Goal: Information Seeking & Learning: Learn about a topic

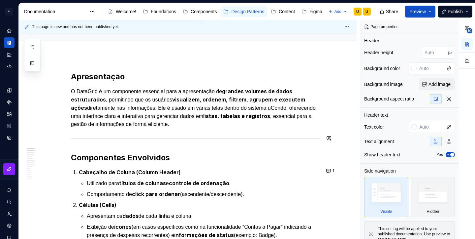
scroll to position [60, 0]
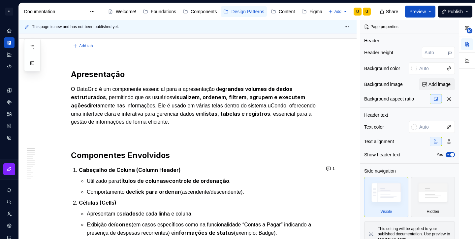
type textarea "*"
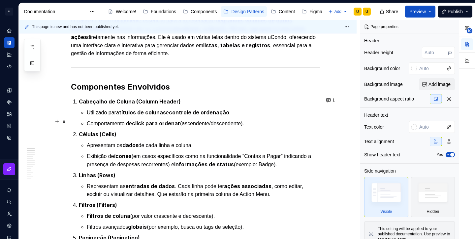
scroll to position [144, 0]
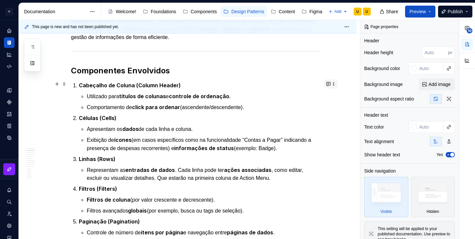
click at [331, 83] on button "1" at bounding box center [331, 83] width 14 height 9
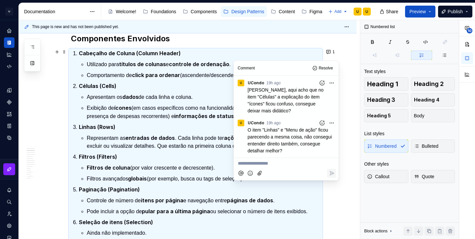
scroll to position [177, 0]
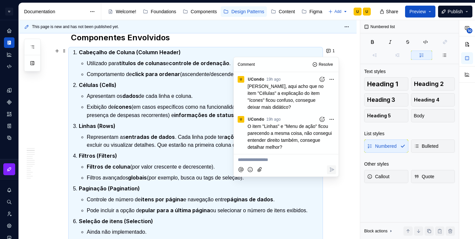
click at [206, 151] on p "Filtros (Filters)" at bounding box center [199, 155] width 241 height 8
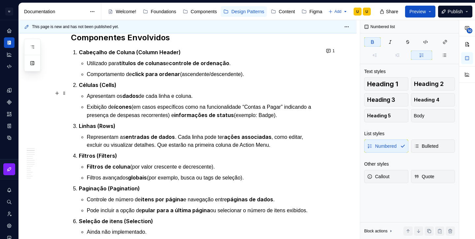
click at [146, 92] on p "Apresentam os dados de cada linha e coluna." at bounding box center [204, 96] width 234 height 8
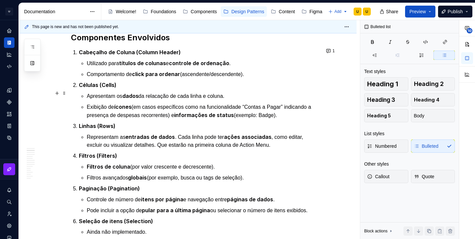
click at [167, 93] on p "Apresentam os dados da relacação de cada linha e coluna." at bounding box center [204, 96] width 234 height 8
click at [235, 94] on p "Apresentam os dados da relação de cada linha e coluna." at bounding box center [204, 96] width 234 height 8
click at [90, 92] on p "Apresentam os dados da relação de cada linha e coluna." at bounding box center [204, 96] width 234 height 8
click at [89, 134] on p "Representam as entradas de dados . Cada linha pode ter ações associadas , como …" at bounding box center [204, 141] width 234 height 16
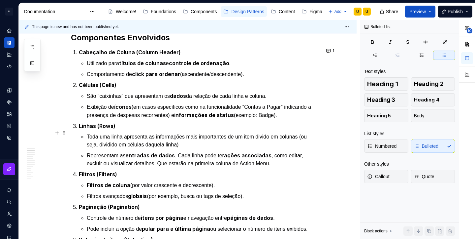
click at [277, 134] on p "Toda uma linha apresenta as informações mais importantes de um item divido em c…" at bounding box center [204, 141] width 234 height 16
click at [220, 139] on p "Toda uma linha apresenta as informações mais importantes de um item dividido em…" at bounding box center [204, 141] width 234 height 16
type textarea "*"
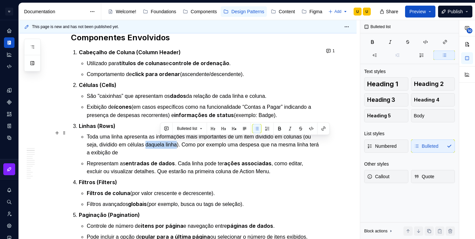
drag, startPoint x: 160, startPoint y: 140, endPoint x: 193, endPoint y: 141, distance: 32.7
click at [193, 141] on p "Toda uma linha apresenta as informações mais importantes de um item dividido em…" at bounding box center [204, 145] width 234 height 24
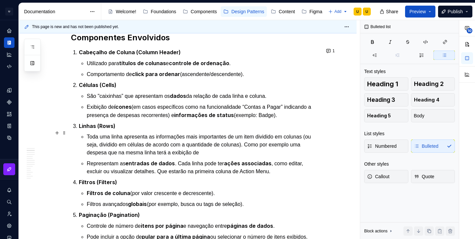
click at [225, 148] on p "Toda uma linha apresenta as informações mais importantes de um item dividido em…" at bounding box center [204, 145] width 234 height 24
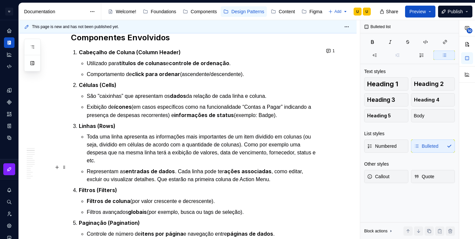
click at [89, 168] on p "Representam as entradas de dados . Cada linha pode ter ações associadas , como …" at bounding box center [204, 175] width 234 height 16
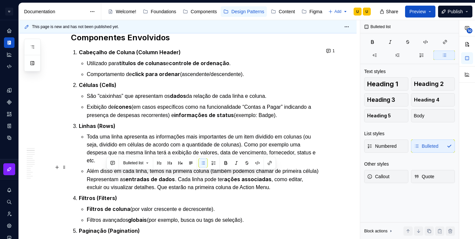
drag, startPoint x: 249, startPoint y: 174, endPoint x: 106, endPoint y: 173, distance: 142.9
click at [106, 173] on p "Além disso em cada linha, temos na primeira coluna (também podemos chamar de pr…" at bounding box center [204, 179] width 234 height 24
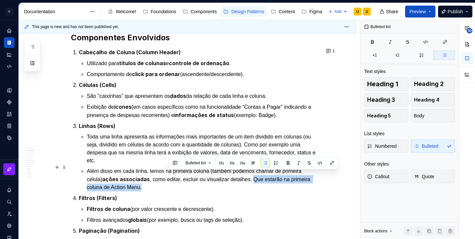
drag, startPoint x: 174, startPoint y: 180, endPoint x: 264, endPoint y: 177, distance: 89.8
click at [264, 177] on p "Além disso em cada linha, temos na primeira coluna (também podemos chamar de pr…" at bounding box center [204, 179] width 234 height 24
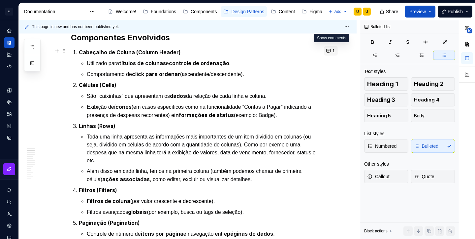
click at [331, 50] on button "1" at bounding box center [331, 50] width 14 height 9
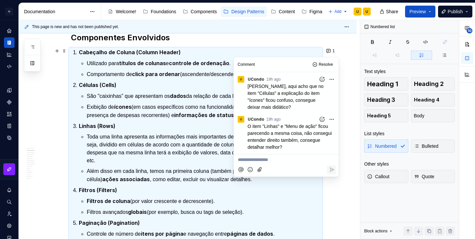
click at [178, 171] on p "Além disso em cada linha, temos na primeira coluna (também podemos chamar de pr…" at bounding box center [204, 175] width 234 height 16
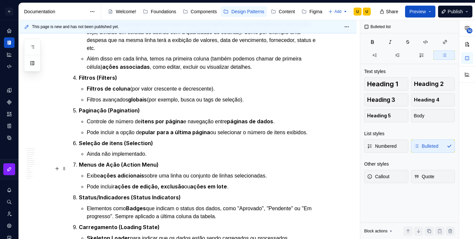
scroll to position [290, 0]
click at [89, 171] on p "Exibe ações adicionais sobre uma linha ou conjunto de linhas selecionadas." at bounding box center [204, 175] width 234 height 8
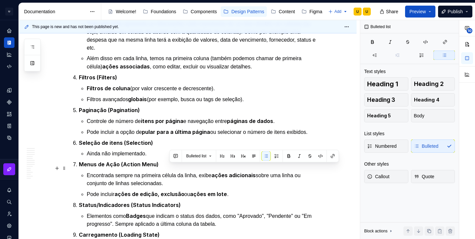
drag, startPoint x: 191, startPoint y: 176, endPoint x: 307, endPoint y: 168, distance: 116.7
click at [307, 171] on p "Encontrada sempre na primeira célula da linha, exibe ações adicionais sobre uma…" at bounding box center [204, 179] width 234 height 16
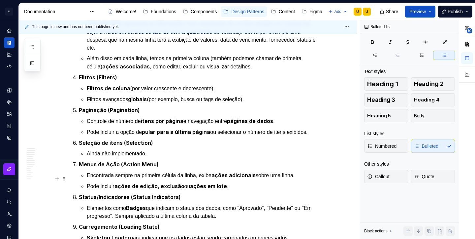
click at [232, 182] on p "Pode incluir ações de edição, exclusão ou ações em lote ." at bounding box center [204, 186] width 234 height 8
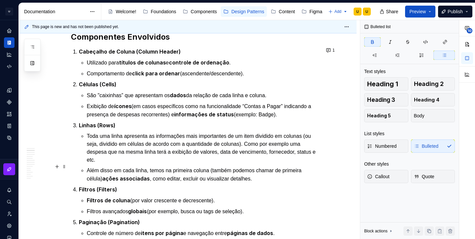
scroll to position [165, 0]
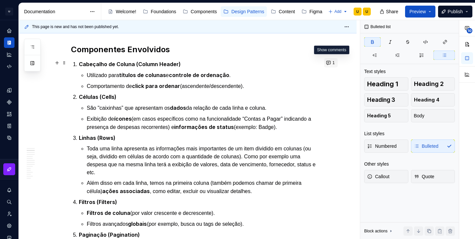
click at [333, 64] on button "1" at bounding box center [331, 62] width 14 height 9
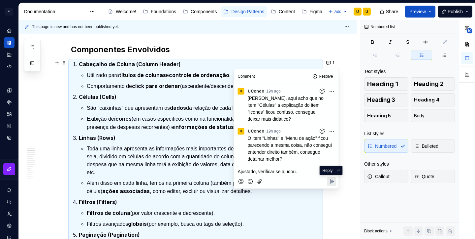
click at [331, 182] on icon "Reply" at bounding box center [332, 181] width 4 height 4
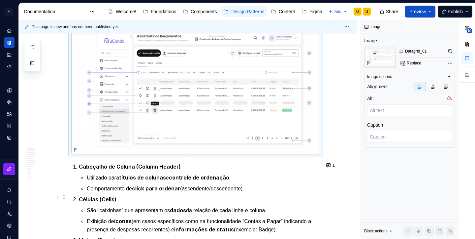
scroll to position [208, 0]
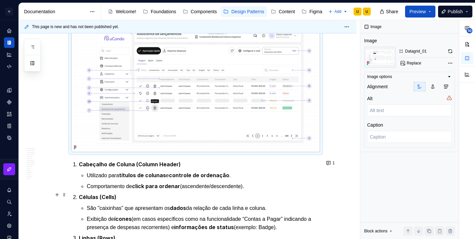
click at [179, 193] on p "Células (Cells)" at bounding box center [199, 197] width 241 height 8
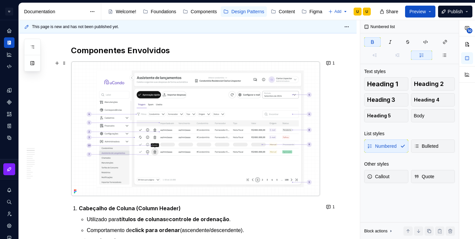
scroll to position [150, 0]
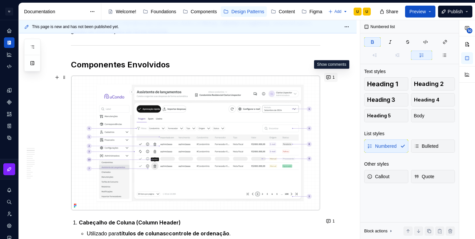
click at [332, 76] on button "1" at bounding box center [331, 77] width 14 height 9
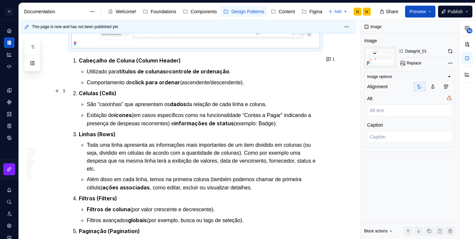
scroll to position [357, 0]
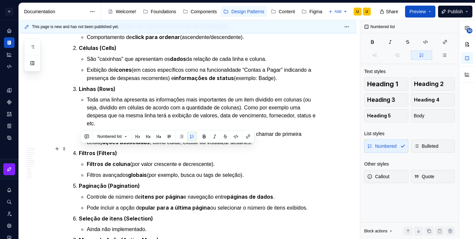
drag, startPoint x: 258, startPoint y: 171, endPoint x: 79, endPoint y: 149, distance: 181.1
click at [79, 149] on li "Filtros (Filters) Filtros de coluna (por valor crescente e decrescente). Filtro…" at bounding box center [199, 164] width 241 height 30
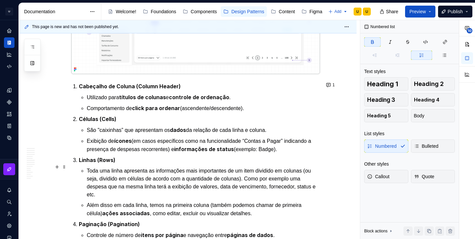
scroll to position [284, 0]
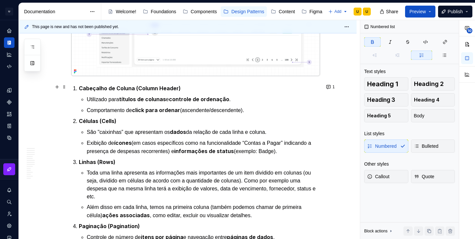
click at [81, 89] on strong "Cabeçalho de Coluna (Column Header)" at bounding box center [130, 88] width 102 height 7
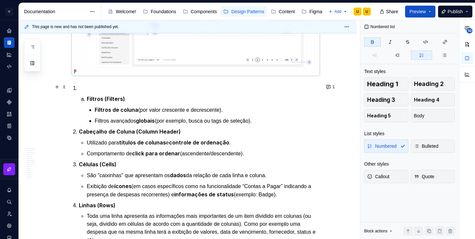
click at [88, 95] on p "Filtros (Filters)" at bounding box center [204, 99] width 234 height 8
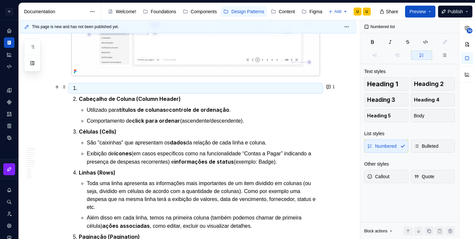
click at [86, 90] on p at bounding box center [199, 88] width 241 height 8
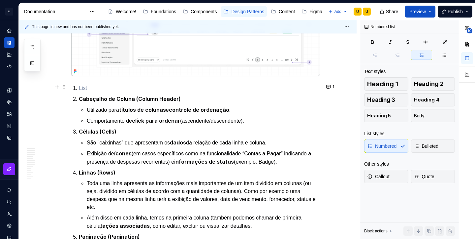
click at [86, 90] on p at bounding box center [199, 88] width 241 height 8
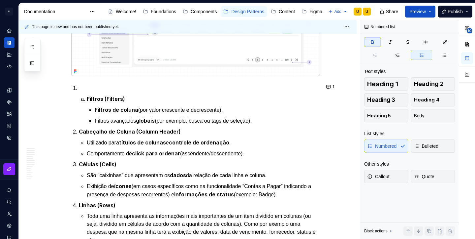
click at [86, 90] on p at bounding box center [199, 88] width 241 height 8
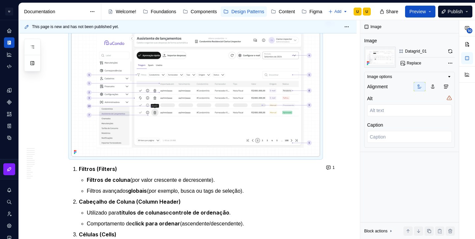
scroll to position [205, 0]
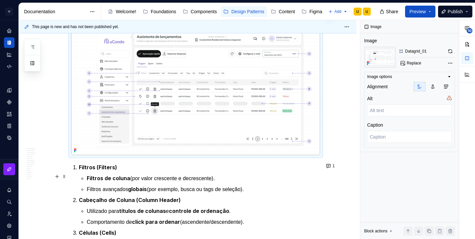
click at [89, 176] on strong "Filtros de coluna" at bounding box center [109, 178] width 44 height 7
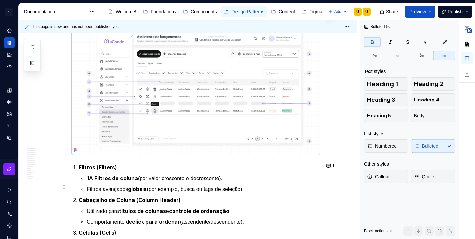
click at [87, 186] on li "Filtros (Filters) 1A Filtros de coluna (por valor crescente e decrescente). Fil…" at bounding box center [199, 178] width 241 height 30
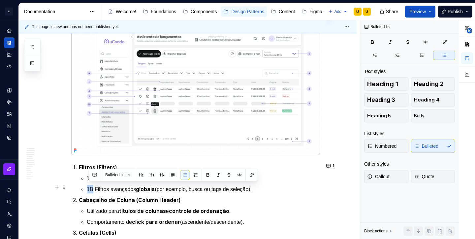
drag, startPoint x: 94, startPoint y: 187, endPoint x: 86, endPoint y: 187, distance: 7.6
click at [86, 187] on li "Filtros (Filters) 1A Filtros de coluna (por valor crescente e decrescente). 1B …" at bounding box center [199, 178] width 241 height 30
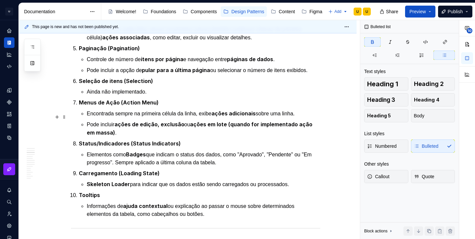
scroll to position [495, 0]
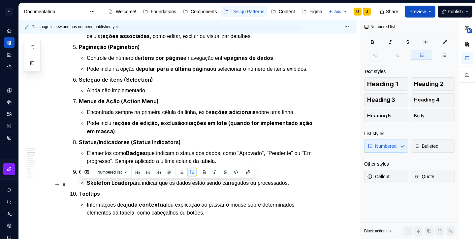
drag, startPoint x: 218, startPoint y: 205, endPoint x: 81, endPoint y: 186, distance: 137.5
click at [81, 189] on li "Tooltips Informações de ajuda contextual ou explicação ao passar o mouse sobre …" at bounding box center [199, 202] width 241 height 27
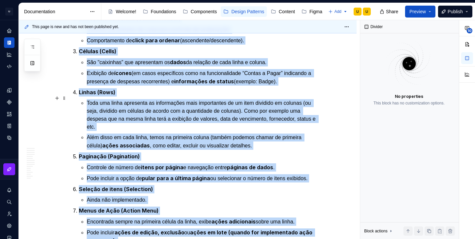
scroll to position [377, 0]
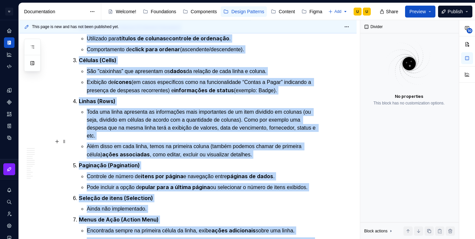
click at [270, 149] on p "Além disso em cada linha, temos na primeira coluna (também podemos chamar de pr…" at bounding box center [204, 150] width 234 height 16
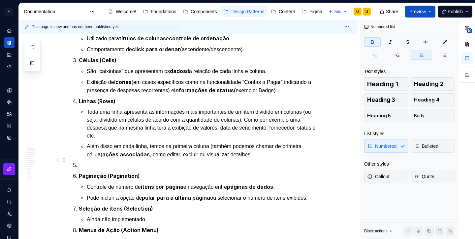
click at [88, 161] on p at bounding box center [199, 165] width 241 height 8
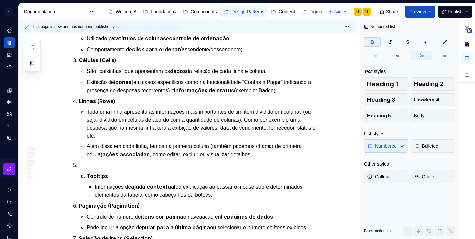
click at [88, 161] on p at bounding box center [199, 165] width 241 height 8
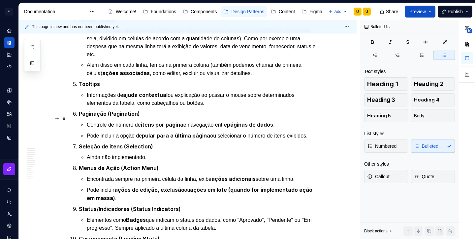
scroll to position [461, 0]
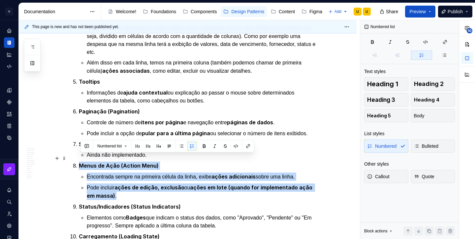
drag, startPoint x: 121, startPoint y: 187, endPoint x: 75, endPoint y: 159, distance: 53.6
click at [79, 161] on li "Menus de Ação (Action Menu) Encontrada sempre na primeira célula da linha, exib…" at bounding box center [199, 180] width 241 height 38
copy li "Menus de Ação (Action Menu) Encontrada sempre na primeira célula da linha, exib…"
click at [81, 108] on strong "Paginação (Pagination)" at bounding box center [109, 111] width 61 height 7
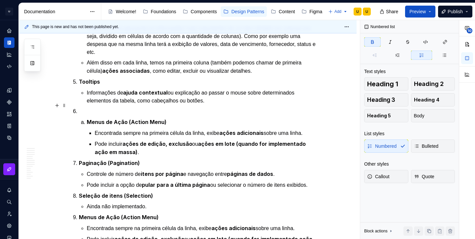
click at [85, 107] on p at bounding box center [199, 111] width 241 height 8
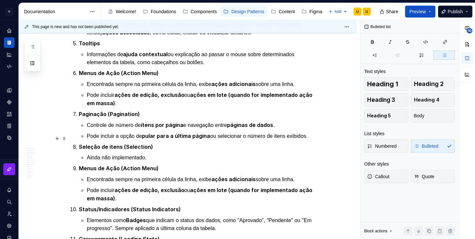
scroll to position [500, 0]
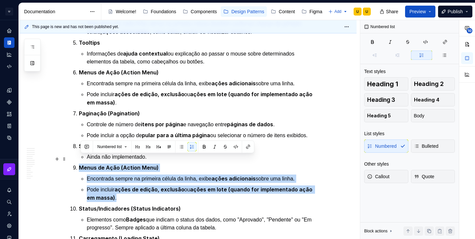
drag, startPoint x: 122, startPoint y: 190, endPoint x: 69, endPoint y: 160, distance: 60.7
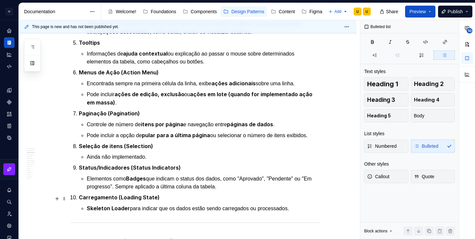
click at [302, 204] on p "Skeleton Loader para indicar que os dados estão sendo carregados ou processados." at bounding box center [204, 208] width 234 height 8
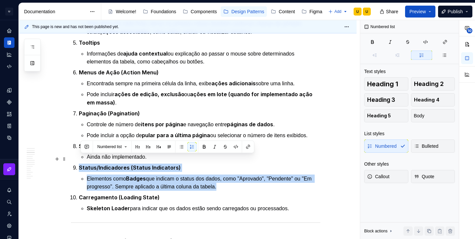
drag, startPoint x: 241, startPoint y: 183, endPoint x: 80, endPoint y: 159, distance: 162.4
click at [80, 159] on ol "Filtros (Filters) 1A Filtros de coluna (por valor crescente e decrescente). 1B …" at bounding box center [199, 40] width 241 height 344
copy li "Status/Indicadores (Status Indicators) Elementos como Badges que indicam o stat…"
click at [80, 110] on strong "Paginação (Pagination)" at bounding box center [109, 113] width 61 height 7
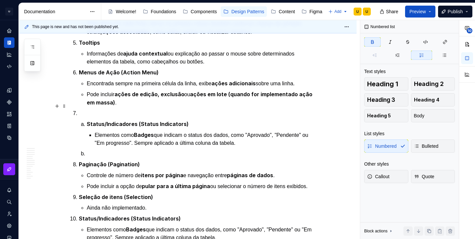
click at [85, 109] on p at bounding box center [199, 113] width 241 height 8
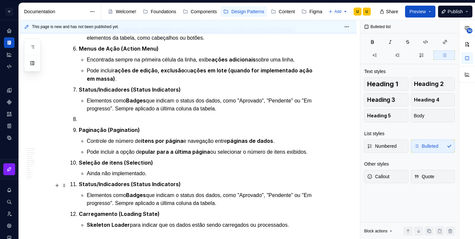
scroll to position [524, 0]
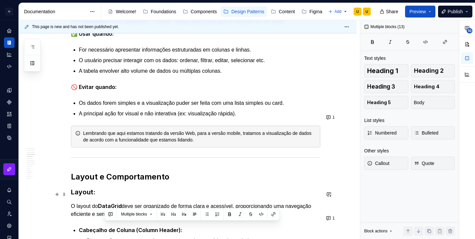
drag, startPoint x: 305, startPoint y: 214, endPoint x: 106, endPoint y: 189, distance: 200.9
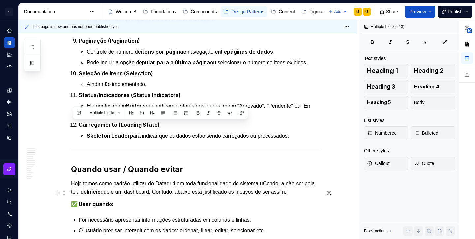
scroll to position [612, 0]
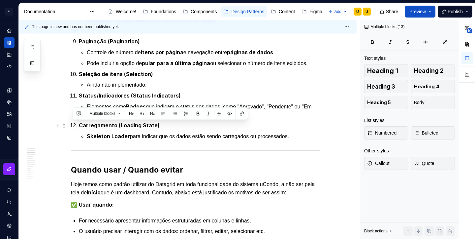
click at [302, 132] on p "Skeleton Loader para indicar que os dados estão sendo carregados ou processados." at bounding box center [204, 136] width 234 height 8
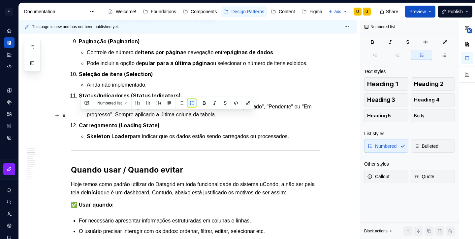
drag, startPoint x: 302, startPoint y: 125, endPoint x: 80, endPoint y: 115, distance: 221.3
click at [80, 121] on li "Carregamento (Loading State) Skeleton Loader para indicar que os dados estão se…" at bounding box center [199, 130] width 241 height 19
copy li "Carregamento (Loading State) Skeleton Loader para indicar que os dados estão se…"
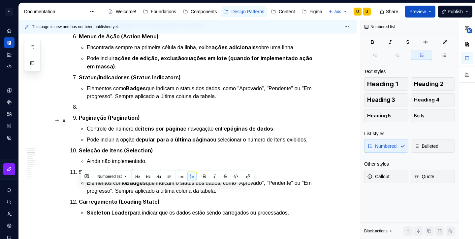
scroll to position [534, 0]
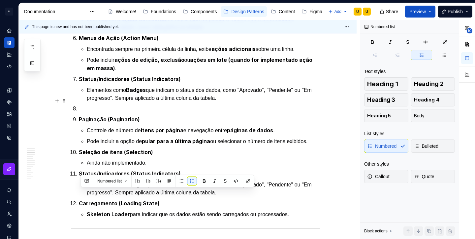
click at [85, 105] on p at bounding box center [199, 109] width 241 height 8
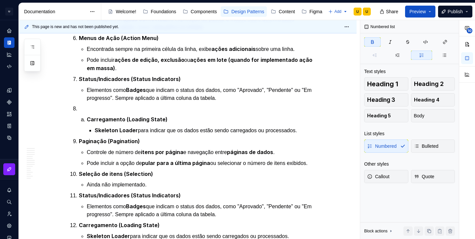
click at [85, 105] on p at bounding box center [199, 109] width 241 height 8
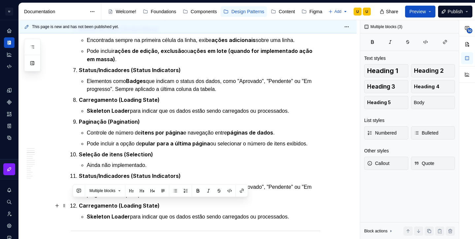
scroll to position [546, 0]
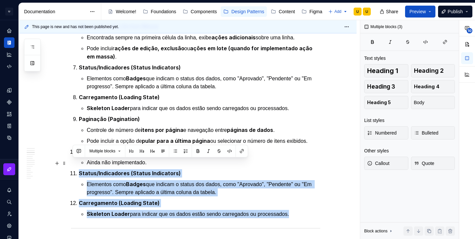
drag, startPoint x: 304, startPoint y: 210, endPoint x: 75, endPoint y: 165, distance: 233.6
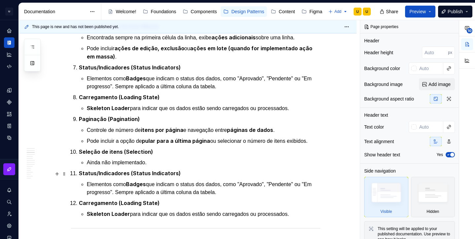
click at [119, 185] on p "Elementos como Badges que indicam o status dos dados, como "Aprovado", "Pendent…" at bounding box center [204, 188] width 234 height 16
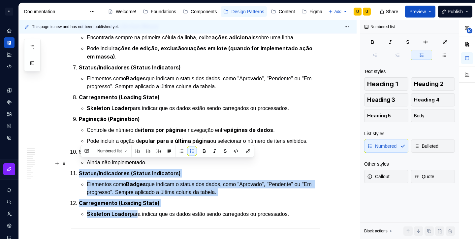
drag, startPoint x: 138, startPoint y: 202, endPoint x: 74, endPoint y: 163, distance: 74.5
click at [79, 163] on ol "Filtros (Filters) 1A Filtros de coluna (por valor crescente e decrescente). 1B …" at bounding box center [199, 20] width 241 height 395
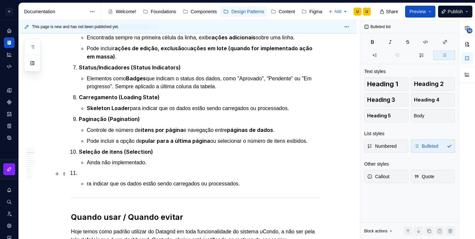
click at [104, 179] on p "ra indicar que os dados estão sendo carregados ou processados." at bounding box center [204, 183] width 234 height 8
click at [104, 179] on p at bounding box center [204, 183] width 234 height 8
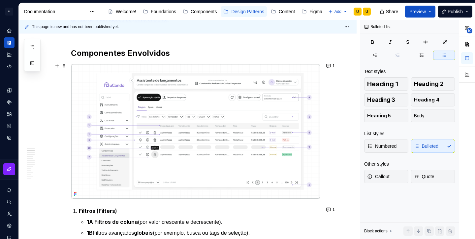
scroll to position [160, 0]
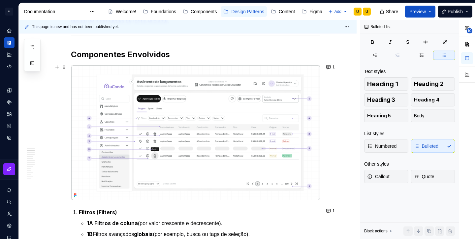
click at [255, 101] on img at bounding box center [195, 132] width 249 height 134
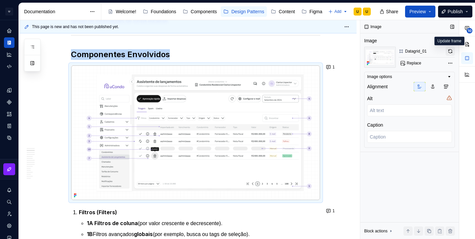
click at [450, 48] on button "button" at bounding box center [450, 51] width 9 height 9
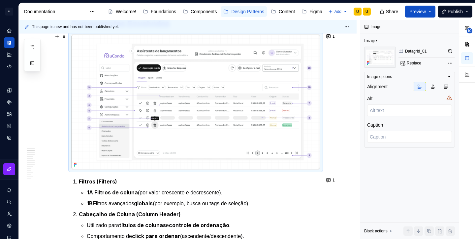
scroll to position [191, 0]
click at [452, 53] on button "button" at bounding box center [450, 51] width 9 height 9
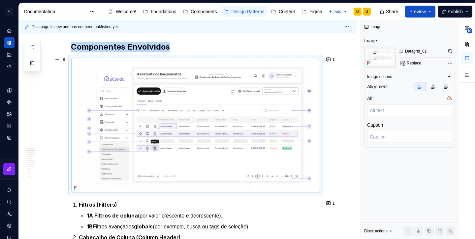
scroll to position [156, 0]
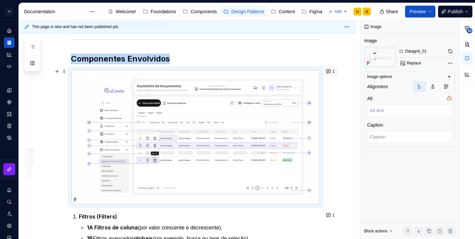
click at [330, 71] on button "1" at bounding box center [331, 71] width 14 height 9
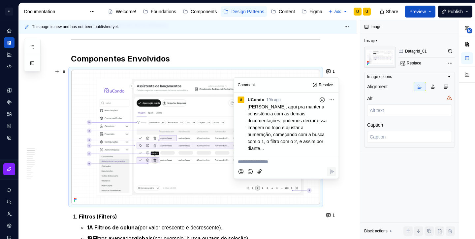
click at [288, 158] on p "**********" at bounding box center [286, 161] width 97 height 7
click at [186, 225] on p "1A Filtros de coluna (por valor crescente e decrescente)." at bounding box center [204, 227] width 234 height 8
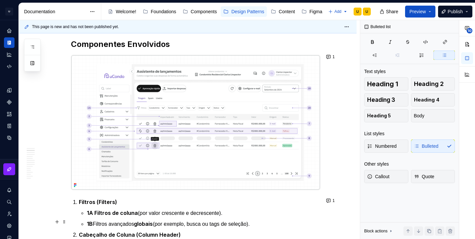
scroll to position [172, 0]
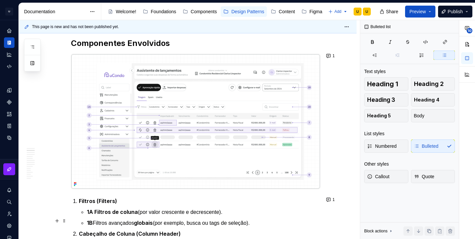
click at [210, 221] on p "1B Filtros avançados globais (por exemplo, busca ou tags de seleção)." at bounding box center [204, 222] width 234 height 8
click at [222, 222] on p "1B Filtros avançados globais (por exemplo, busca ou tags de seleção)." at bounding box center [204, 222] width 234 height 8
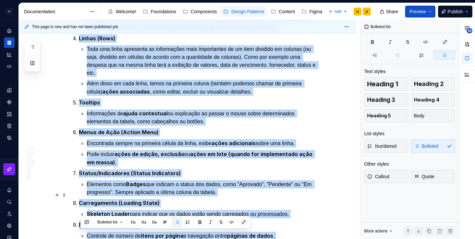
drag, startPoint x: 215, startPoint y: 220, endPoint x: 241, endPoint y: 220, distance: 26.4
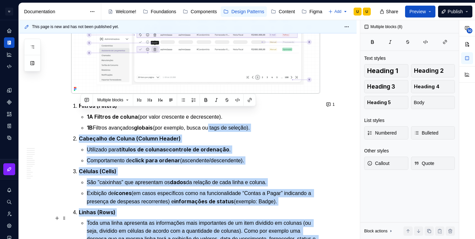
scroll to position [260, 0]
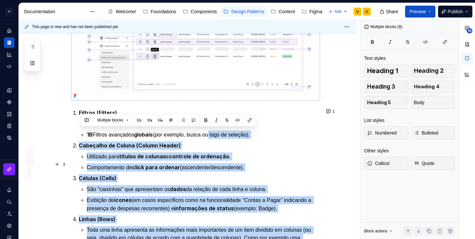
click at [231, 163] on p "Comportamento de click para ordenar (ascendente/descendente)." at bounding box center [204, 167] width 234 height 8
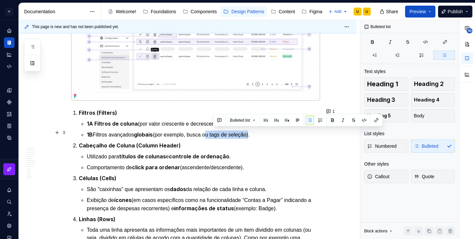
drag, startPoint x: 214, startPoint y: 132, endPoint x: 260, endPoint y: 129, distance: 45.9
click at [260, 130] on p "1B Filtros avançados globais (por exemplo, busca ou tags de seleção)." at bounding box center [204, 134] width 234 height 8
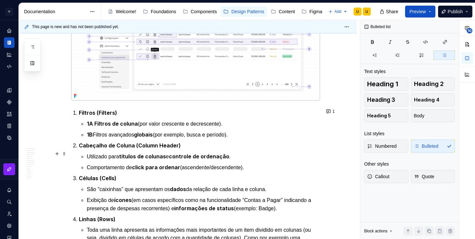
click at [251, 153] on p "Utilizado para títulos de colunas e controle de ordenação ." at bounding box center [204, 156] width 234 height 8
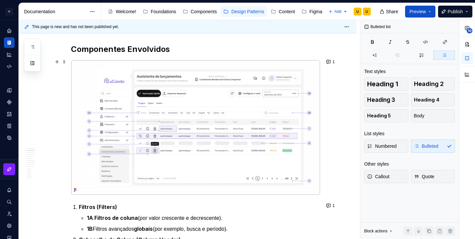
scroll to position [123, 0]
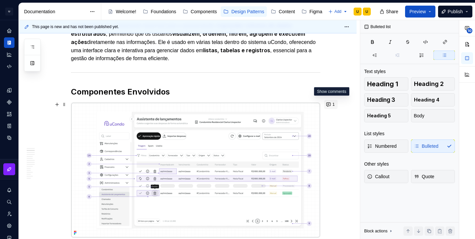
click at [330, 101] on button "1" at bounding box center [331, 104] width 14 height 9
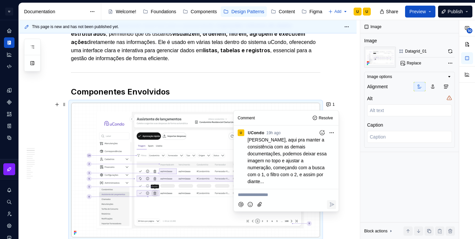
type textarea "*"
click at [330, 202] on icon "Reply" at bounding box center [332, 204] width 4 height 4
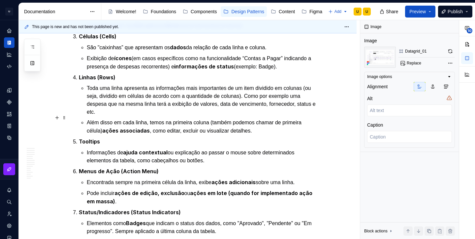
type textarea "*"
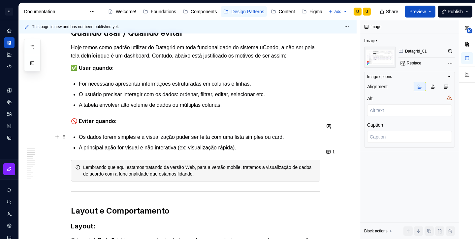
scroll to position [721, 0]
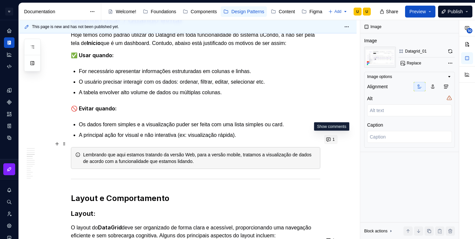
click at [331, 141] on button "1" at bounding box center [331, 139] width 14 height 9
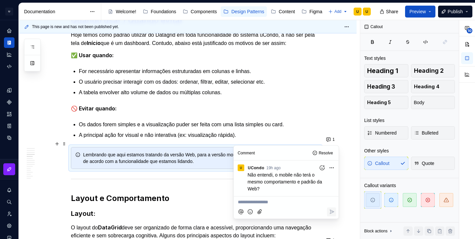
click at [273, 205] on p "**********" at bounding box center [286, 201] width 97 height 7
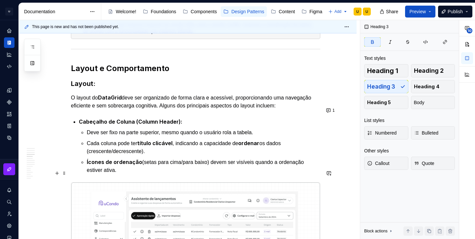
scroll to position [852, 0]
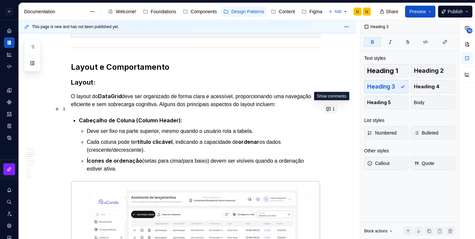
click at [333, 109] on button "1" at bounding box center [331, 108] width 14 height 9
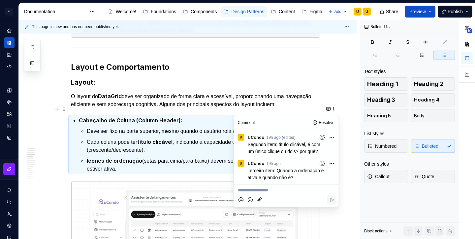
click at [186, 142] on ul "Deve ser fixo na parte superior, mesmo quando o usuário rola a tabela. Cada col…" at bounding box center [204, 150] width 234 height 46
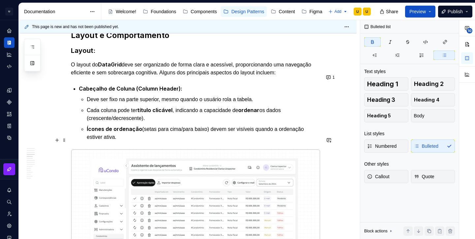
scroll to position [882, 0]
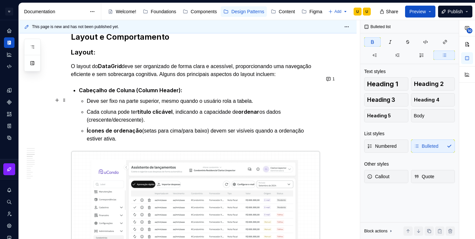
click at [177, 108] on p "Cada coluna pode ter título clicável , indicando a capacidade de ordenar os dad…" at bounding box center [204, 116] width 234 height 16
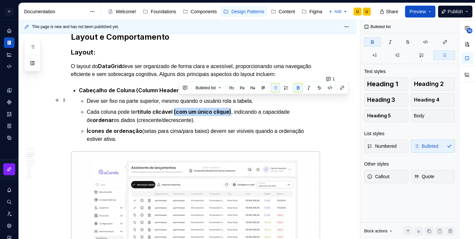
drag, startPoint x: 235, startPoint y: 101, endPoint x: 178, endPoint y: 98, distance: 57.1
click at [178, 108] on p "Cada coluna pode ter título clicável (com um único clique) , indicando a capaci…" at bounding box center [204, 116] width 234 height 16
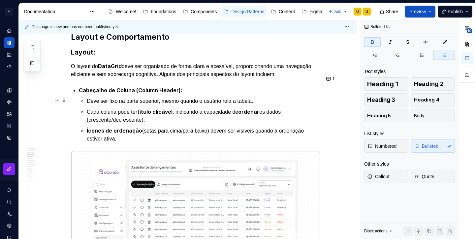
click at [165, 109] on p "Cada coluna pode ter título clicável , indicando a capacidade de ordenar os dad…" at bounding box center [204, 116] width 234 height 16
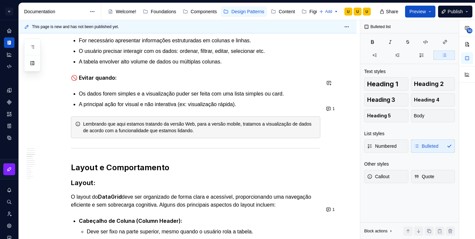
scroll to position [752, 0]
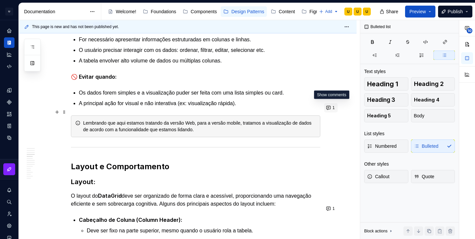
click at [331, 107] on button "1" at bounding box center [331, 107] width 14 height 9
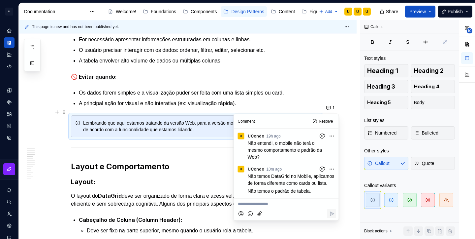
click at [268, 99] on p "A principal ação for visual e não interativa (ex: visualização rápida)." at bounding box center [199, 103] width 241 height 8
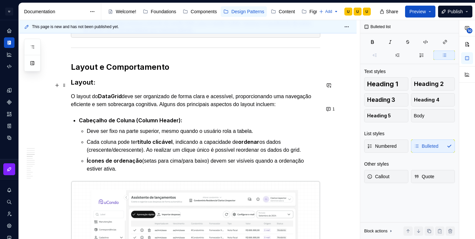
scroll to position [852, 0]
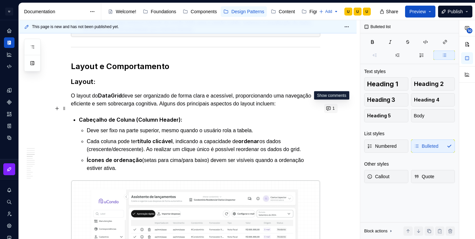
click at [332, 108] on button "1" at bounding box center [331, 108] width 14 height 9
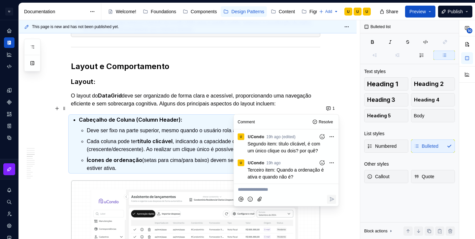
click at [173, 156] on p "Ícones de ordenação (setas para cima/para baixo) devem ser visíveis quando a or…" at bounding box center [204, 164] width 234 height 16
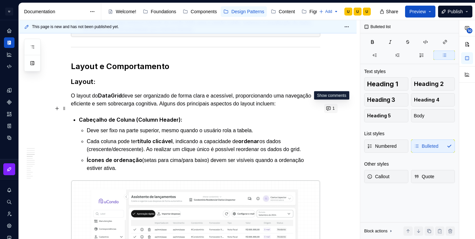
click at [332, 111] on button "1" at bounding box center [331, 108] width 14 height 9
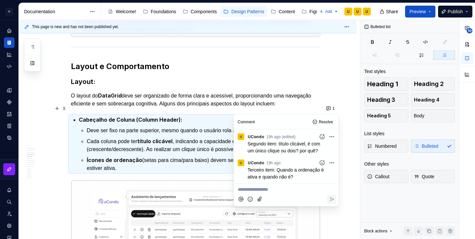
click at [147, 156] on p "Ícones de ordenação (setas para cima/para baixo) devem ser visíveis quando a or…" at bounding box center [204, 164] width 234 height 16
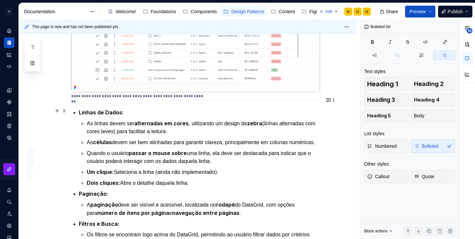
scroll to position [1216, 0]
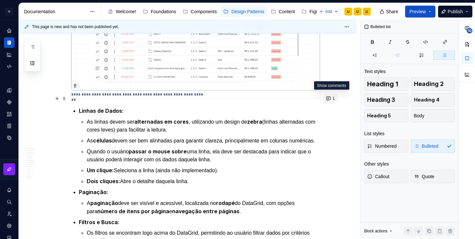
click at [334, 96] on button "1" at bounding box center [331, 98] width 14 height 9
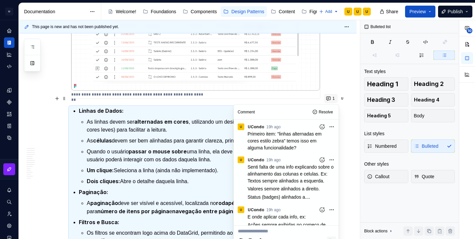
scroll to position [35, 0]
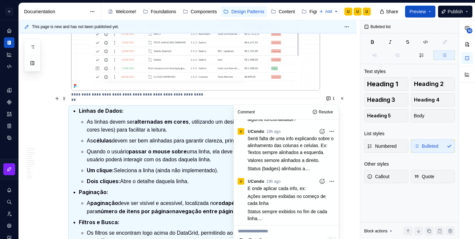
click at [188, 155] on p "Quando o usuário passar o mouse sobre uma linha, ela deve ser destacada para in…" at bounding box center [204, 155] width 234 height 16
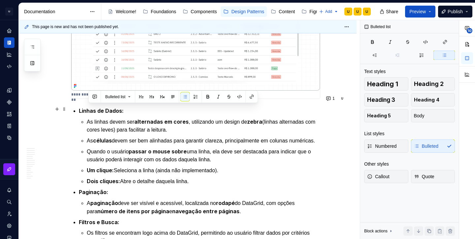
drag, startPoint x: 192, startPoint y: 118, endPoint x: 89, endPoint y: 109, distance: 103.0
click at [89, 117] on p "As linhas devem ser alternadas em cores , utilizando um design de zebra (linhas…" at bounding box center [204, 125] width 234 height 16
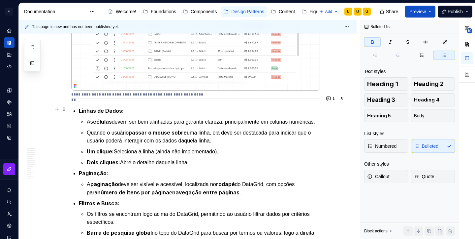
click at [119, 119] on p "As células devem ser bem alinhadas para garantir clareza, principalmente em col…" at bounding box center [204, 121] width 234 height 8
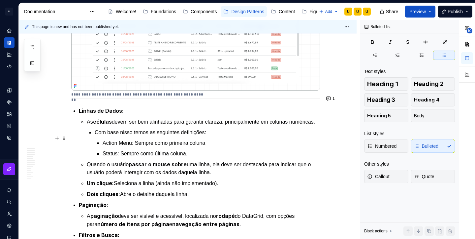
click at [216, 139] on p "Action Menu: Sempre como primeira coluna" at bounding box center [212, 143] width 218 height 8
click at [207, 149] on p "Status: Sempre como última coluna." at bounding box center [212, 153] width 218 height 8
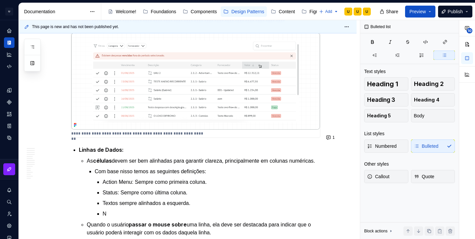
scroll to position [1183, 0]
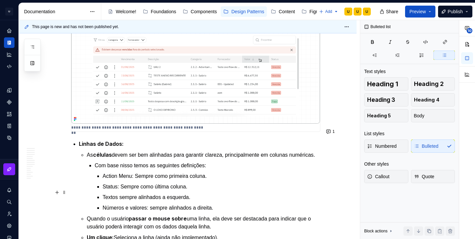
click at [121, 193] on p "Textos sempre alinhados a esquerda." at bounding box center [212, 197] width 218 height 8
click at [121, 183] on p "Status: Sempre como última coluna." at bounding box center [212, 186] width 218 height 8
click at [125, 182] on p "Status; Sempre como última coluna." at bounding box center [212, 186] width 218 height 8
click at [138, 172] on p "Action Menu: Sempre como primeira coluna." at bounding box center [212, 176] width 218 height 8
click at [335, 132] on span "1" at bounding box center [334, 131] width 2 height 5
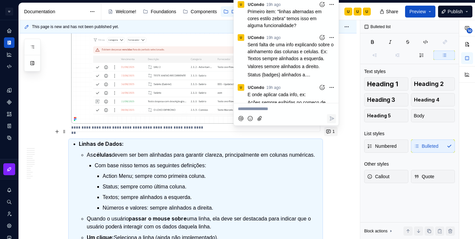
scroll to position [35, 0]
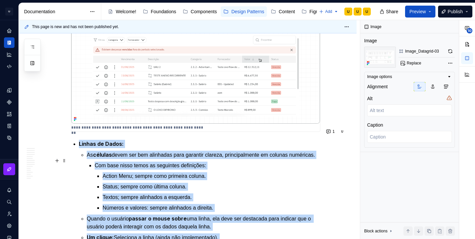
click at [221, 162] on p "Com base nisso temos as seguintes definições:" at bounding box center [208, 165] width 226 height 8
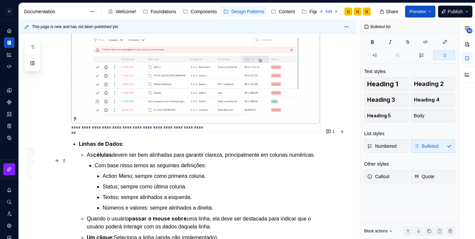
click at [219, 161] on p "Com base nisso temos as seguintes definições:" at bounding box center [208, 165] width 226 height 8
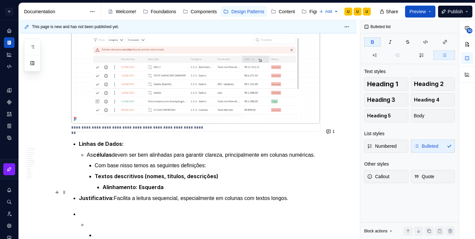
click at [81, 194] on strong "Justificativa:" at bounding box center [96, 197] width 35 height 7
click at [97, 163] on p "Com base nisso temos as seguintes definições:" at bounding box center [208, 165] width 226 height 8
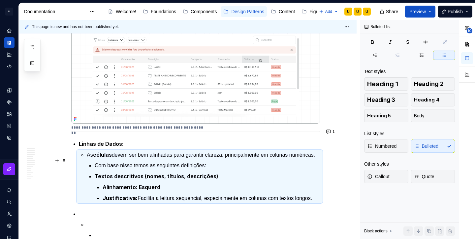
click at [98, 161] on p "Com base nisso temos as seguintes definições:" at bounding box center [208, 165] width 226 height 8
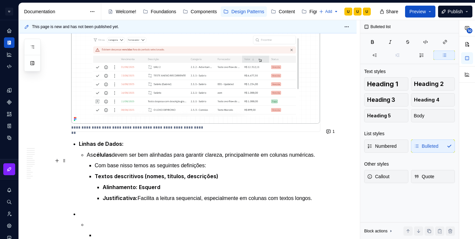
click at [222, 161] on p "Com base nisso temos as seguintes definições:" at bounding box center [208, 165] width 226 height 8
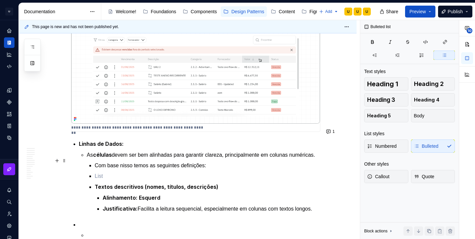
click at [95, 161] on li "Com base nisso temos as seguintes definições:" at bounding box center [208, 165] width 226 height 8
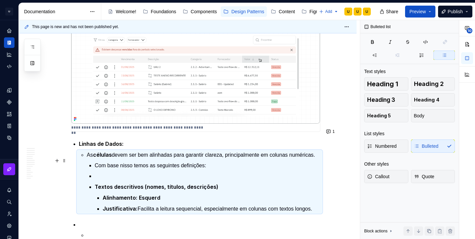
click at [120, 162] on p "Com base nisso temos as seguintes definições:" at bounding box center [208, 165] width 226 height 8
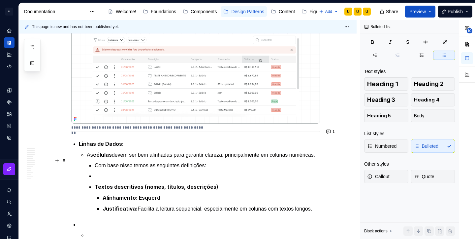
click at [120, 162] on p "Com base nisso temos as seguintes definições:" at bounding box center [208, 165] width 226 height 8
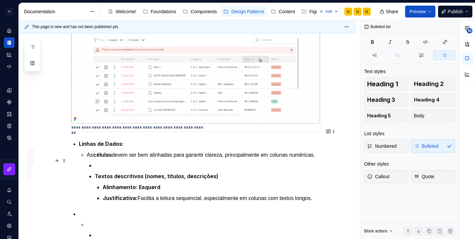
click at [116, 163] on p at bounding box center [208, 165] width 226 height 8
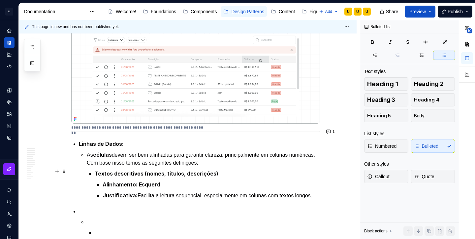
click at [171, 180] on p "Alinhamento: Esquerd" at bounding box center [212, 184] width 218 height 8
click at [120, 207] on p at bounding box center [199, 211] width 241 height 8
click at [86, 207] on p at bounding box center [199, 211] width 241 height 8
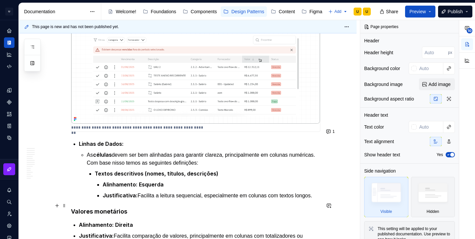
click at [80, 207] on strong "Valores monetários" at bounding box center [99, 210] width 56 height 7
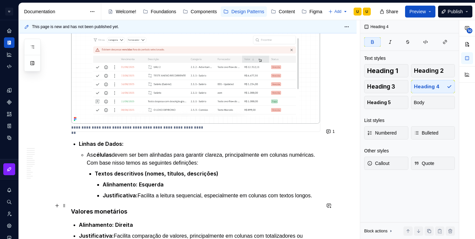
click at [80, 207] on strong "Valores monetários" at bounding box center [99, 210] width 56 height 7
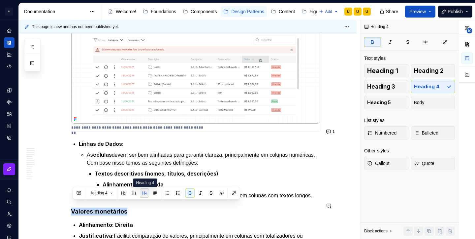
click at [146, 193] on button "button" at bounding box center [144, 192] width 9 height 9
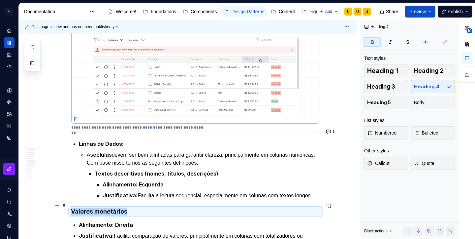
click at [142, 207] on h4 "Valores monetários" at bounding box center [195, 211] width 249 height 8
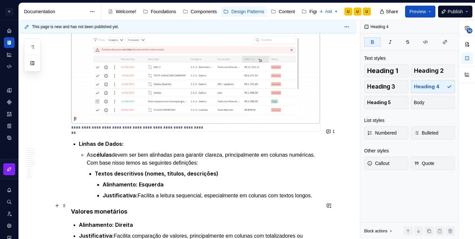
click at [142, 207] on h4 "Valores monetários" at bounding box center [195, 211] width 249 height 8
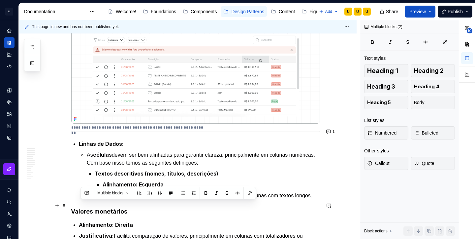
click at [142, 207] on h4 "Valores monetários" at bounding box center [195, 211] width 249 height 8
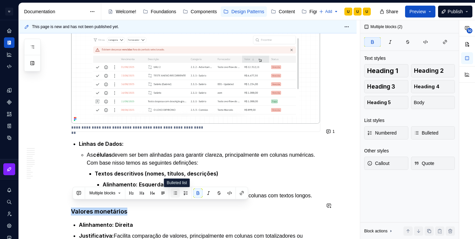
click at [180, 193] on button "button" at bounding box center [175, 192] width 9 height 9
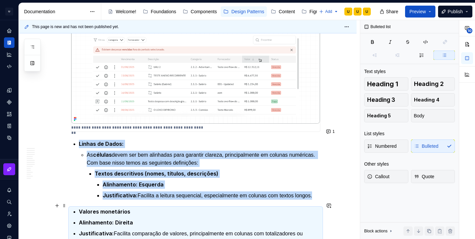
click at [80, 208] on strong "Valores monetários" at bounding box center [104, 211] width 51 height 7
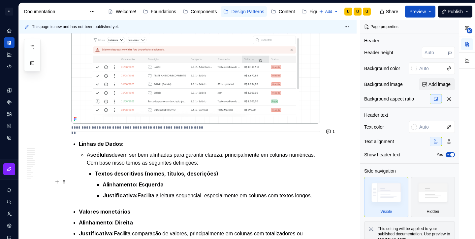
click at [128, 191] on p "Justificativa: Facilita a leitura sequencial, especialmente em colunas com text…" at bounding box center [212, 195] width 218 height 8
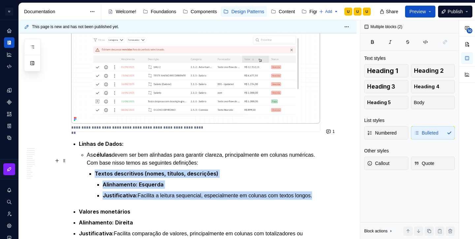
drag, startPoint x: 128, startPoint y: 189, endPoint x: 95, endPoint y: 157, distance: 46.0
click at [95, 157] on li "As células devem ser bem alinhadas para garantir clareza, principalmente em col…" at bounding box center [204, 174] width 234 height 49
copy li "Textos descritivos (nomes, títulos, descrições) Alinhamento: Esquerda Justifica…"
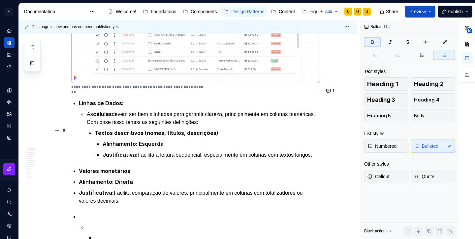
scroll to position [1226, 0]
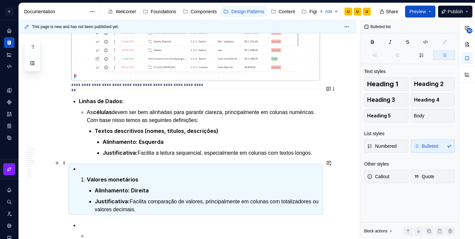
click at [95, 165] on p at bounding box center [199, 169] width 241 height 8
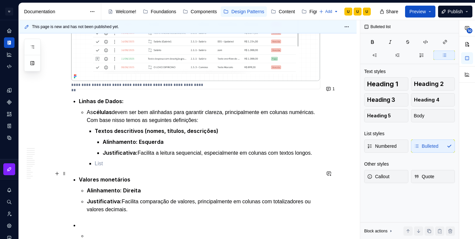
click at [80, 176] on strong "Valores monetários" at bounding box center [104, 179] width 51 height 7
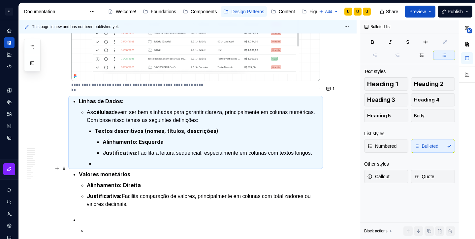
click at [80, 171] on strong "Valores monetários" at bounding box center [104, 174] width 51 height 7
click at [82, 176] on li "Valores monetários Alinhamento: Direita Justificativa: Facilita comparação de v…" at bounding box center [199, 189] width 241 height 38
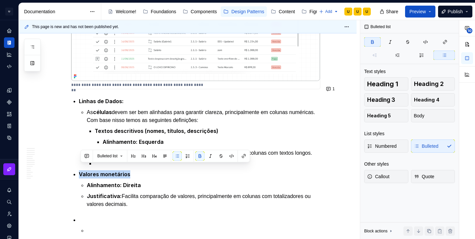
copy strong "Valores monetários"
click at [99, 181] on strong "Alinhamento:" at bounding box center [104, 184] width 35 height 7
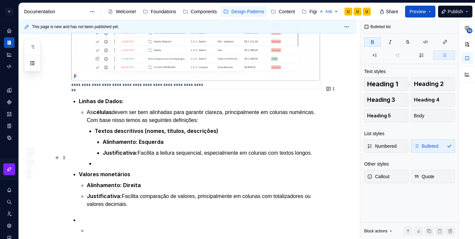
click at [101, 159] on p at bounding box center [208, 163] width 226 height 8
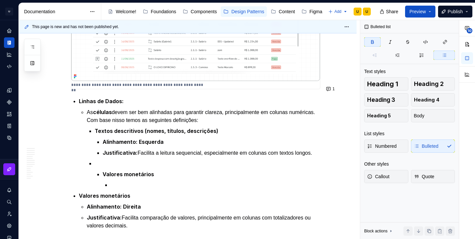
click at [101, 159] on p at bounding box center [208, 163] width 226 height 8
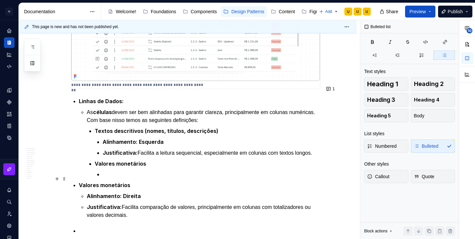
click at [95, 181] on strong "Valores monetários" at bounding box center [104, 184] width 51 height 7
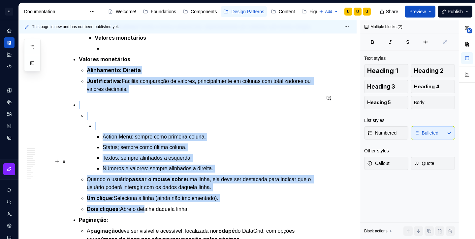
scroll to position [1359, 0]
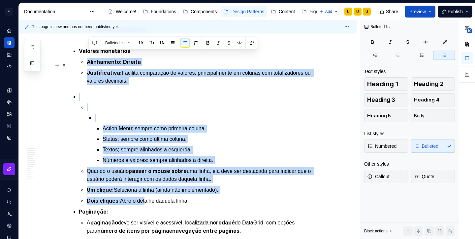
drag, startPoint x: 90, startPoint y: 189, endPoint x: 143, endPoint y: 76, distance: 124.4
click at [143, 76] on ul "Alinhamento: Direita Justificativa: Facilita comparação de valores, principalme…" at bounding box center [204, 71] width 234 height 27
copy ul "Alinhamento: Direita Justificativa: Facilita comparação de valores, principalme…"
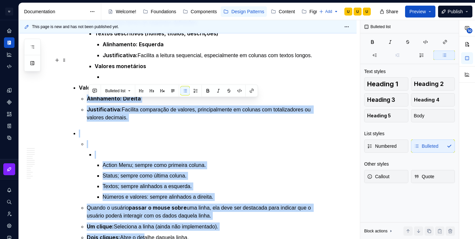
scroll to position [1301, 0]
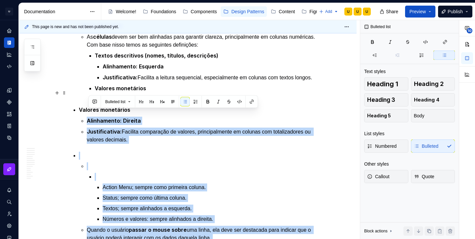
click at [116, 95] on p at bounding box center [212, 99] width 218 height 8
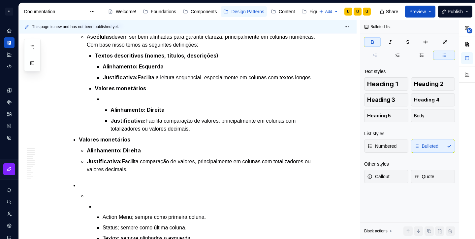
click at [116, 95] on p at bounding box center [212, 99] width 218 height 8
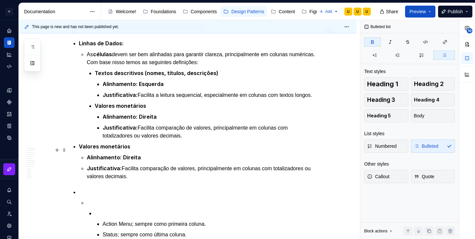
scroll to position [1281, 0]
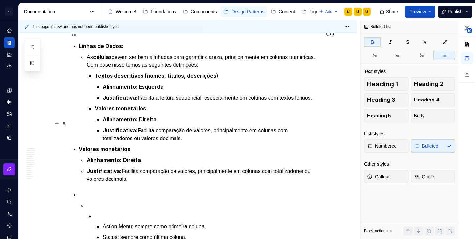
click at [195, 129] on p "Justificativa: Facilita comparação de valores, principalmente em colunas com to…" at bounding box center [212, 134] width 218 height 16
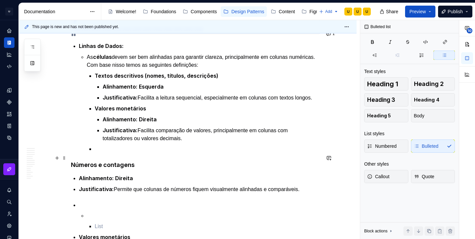
click at [72, 161] on strong "Números e contagens" at bounding box center [103, 164] width 64 height 7
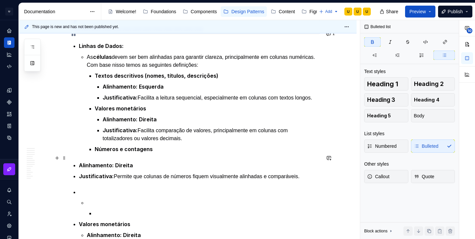
click at [82, 162] on strong "Alinhamento:" at bounding box center [96, 165] width 35 height 7
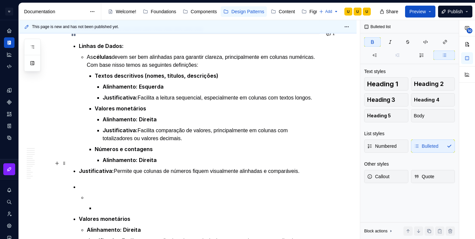
click at [80, 167] on strong "Justificativa:" at bounding box center [96, 170] width 35 height 7
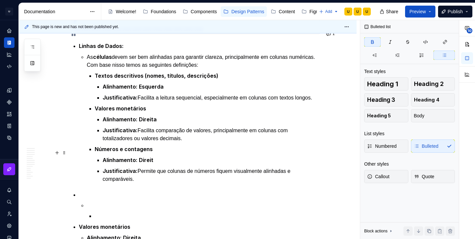
click at [162, 156] on p "Alinhamento: Direit" at bounding box center [212, 160] width 218 height 8
click at [146, 169] on p "Justificativa: Permite que colunas de números fiquem visualmente alinhadas e co…" at bounding box center [212, 175] width 218 height 16
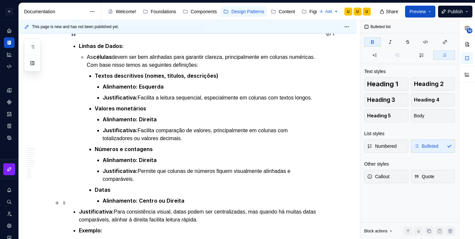
click at [80, 208] on strong "Justificativa:" at bounding box center [96, 211] width 35 height 7
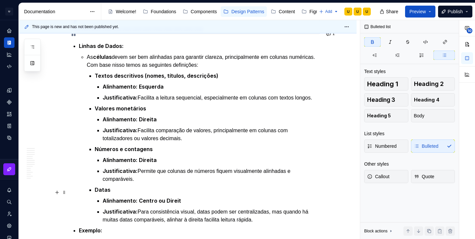
click at [191, 196] on p "Alinhamento: Centro ou Direit" at bounding box center [212, 200] width 218 height 8
click at [168, 197] on strong "Centro ou Direita" at bounding box center [162, 200] width 46 height 7
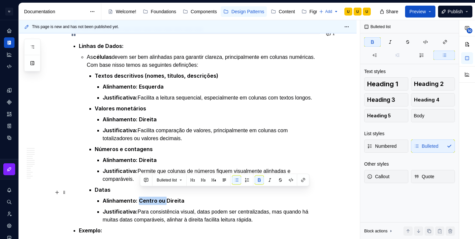
drag, startPoint x: 167, startPoint y: 191, endPoint x: 140, endPoint y: 192, distance: 27.1
click at [140, 197] on strong "Centro ou Direita" at bounding box center [162, 200] width 46 height 7
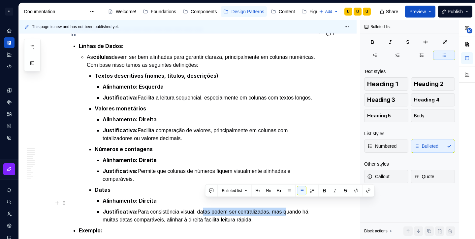
drag, startPoint x: 293, startPoint y: 203, endPoint x: 205, endPoint y: 202, distance: 87.8
click at [205, 207] on p "Justificativa: Para consistência visual, datas podem ser centralizadas, mas qua…" at bounding box center [212, 215] width 218 height 16
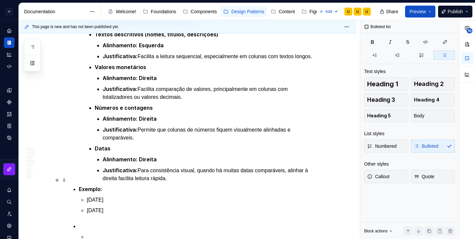
scroll to position [1325, 0]
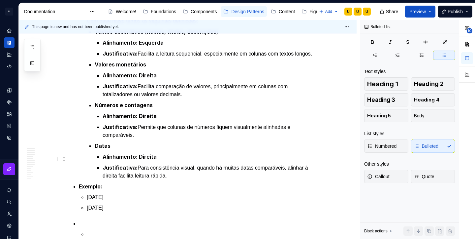
click at [180, 166] on p "Justificativa: Para consistência visual, quando há muitas datas comparáveis, al…" at bounding box center [212, 171] width 218 height 16
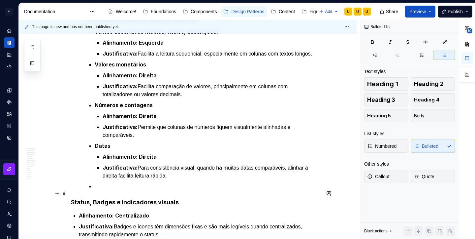
click at [73, 198] on strong "Status, Badges e indicadores visuais" at bounding box center [125, 201] width 108 height 7
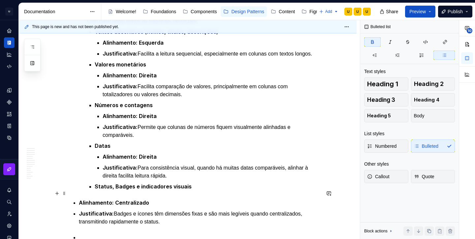
click at [80, 198] on p "Alinhamento: Centralizado" at bounding box center [199, 202] width 241 height 8
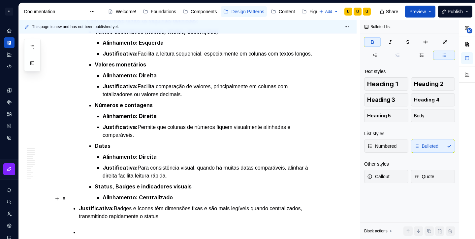
click at [81, 205] on strong "Justificativa:" at bounding box center [96, 208] width 35 height 7
click at [176, 193] on p "Alinhamento: Centralizad" at bounding box center [212, 197] width 218 height 8
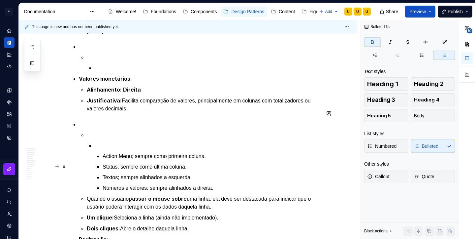
scroll to position [1576, 0]
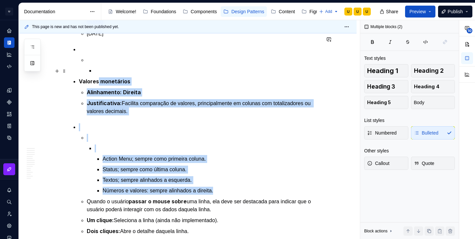
drag, startPoint x: 222, startPoint y: 179, endPoint x: 100, endPoint y: 70, distance: 164.0
click at [100, 70] on div "Apresentação O DataGrid é um componente essencial para a apresentação de grande…" at bounding box center [195, 69] width 249 height 3032
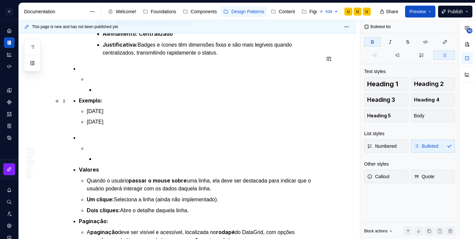
scroll to position [1487, 0]
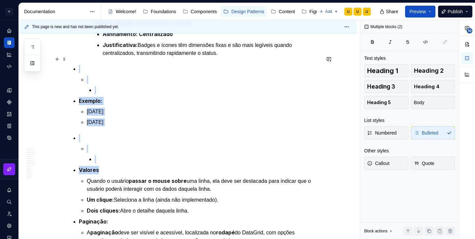
drag, startPoint x: 105, startPoint y: 159, endPoint x: 79, endPoint y: 62, distance: 100.1
click at [79, 62] on div "Apresentação O DataGrid é um componente essencial para a apresentação de grande…" at bounding box center [195, 102] width 249 height 2923
click at [82, 65] on p at bounding box center [199, 69] width 241 height 8
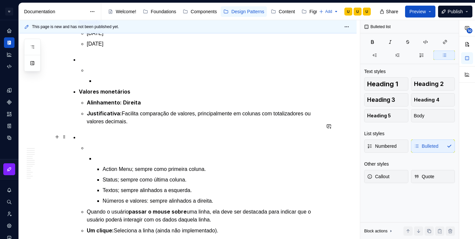
scroll to position [1567, 0]
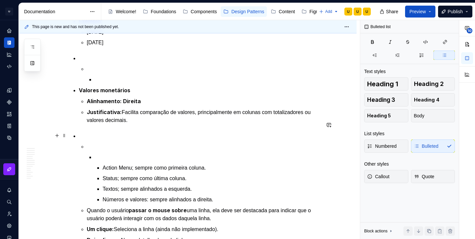
click at [100, 143] on p at bounding box center [204, 147] width 234 height 8
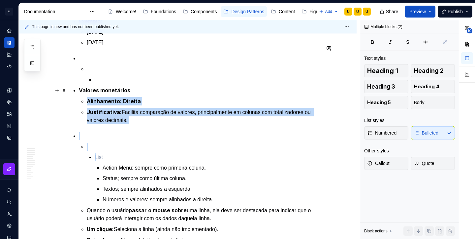
drag, startPoint x: 100, startPoint y: 139, endPoint x: 99, endPoint y: 89, distance: 49.5
click at [99, 89] on div "Apresentação O DataGrid é um componente essencial para a apresentação de grande…" at bounding box center [195, 78] width 249 height 3032
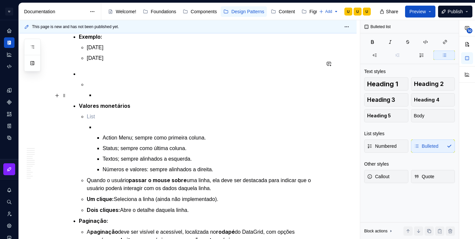
scroll to position [1550, 0]
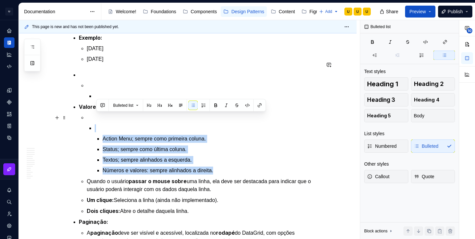
drag, startPoint x: 224, startPoint y: 160, endPoint x: 142, endPoint y: 120, distance: 91.0
click at [142, 124] on li "Action Menu; sempre como primeira coluna. Status; sempre como última coluna. Te…" at bounding box center [208, 149] width 226 height 50
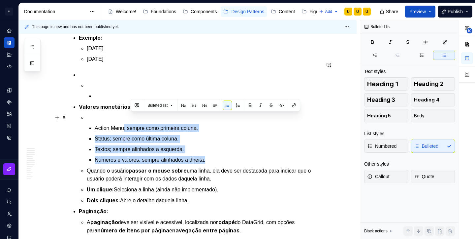
drag, startPoint x: 216, startPoint y: 148, endPoint x: 127, endPoint y: 120, distance: 93.4
click at [127, 124] on ul "Action Menu; sempre como primeira coluna. Status; sempre como última coluna. Te…" at bounding box center [208, 144] width 226 height 40
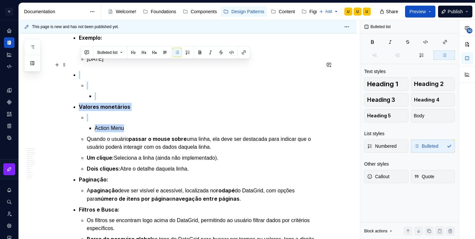
drag, startPoint x: 128, startPoint y: 116, endPoint x: 77, endPoint y: 63, distance: 74.2
click at [79, 71] on ul "Valores monetários Action Menu Quando o usuário passar o mouse sobre uma linha,…" at bounding box center [199, 198] width 241 height 255
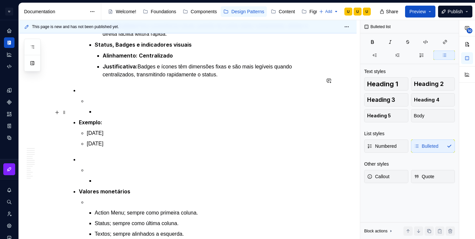
scroll to position [1462, 0]
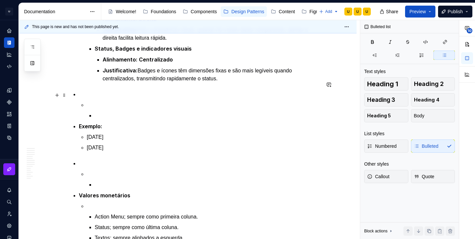
click at [105, 101] on p at bounding box center [204, 105] width 234 height 8
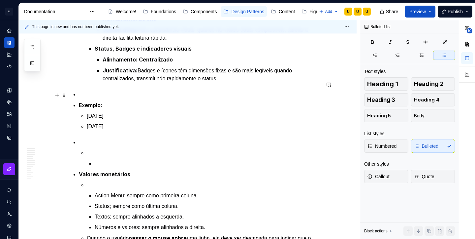
click at [97, 90] on ul "Exemplo: [DATE] [DATE]" at bounding box center [199, 110] width 241 height 40
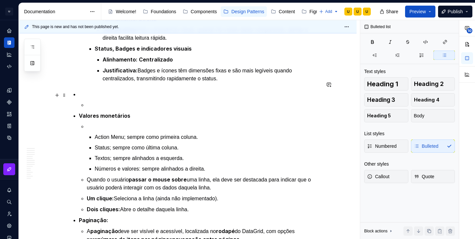
click at [92, 101] on p at bounding box center [204, 105] width 234 height 8
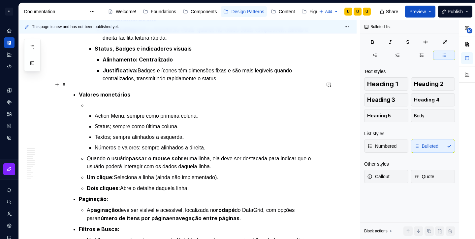
click at [104, 91] on strong "Valores monetários" at bounding box center [104, 94] width 51 height 7
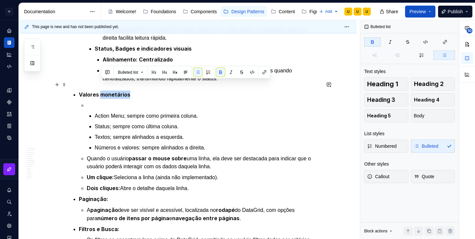
click at [104, 91] on strong "Valores monetários" at bounding box center [104, 94] width 51 height 7
click at [146, 133] on p "Textos; sempre alinhados a esquerda." at bounding box center [208, 137] width 226 height 8
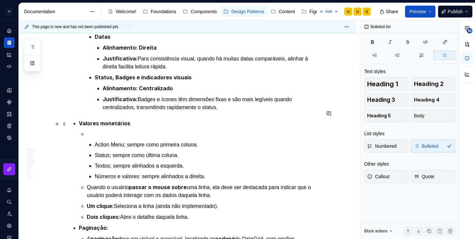
scroll to position [1434, 0]
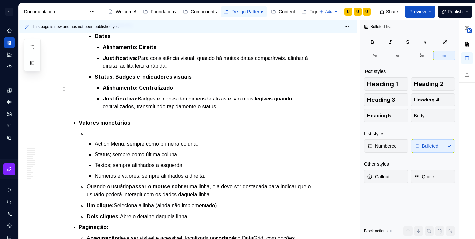
click at [253, 95] on p "Justificativa: Badges e ícones têm dimensões fixas e são mais legíveis quando c…" at bounding box center [212, 102] width 218 height 16
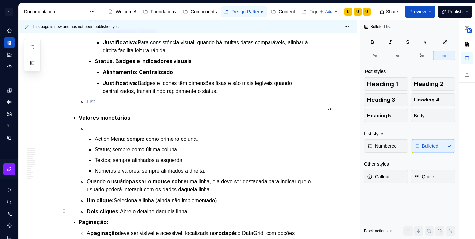
scroll to position [1450, 0]
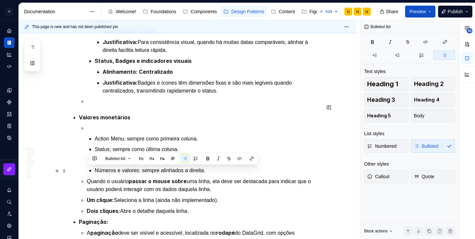
drag, startPoint x: 197, startPoint y: 200, endPoint x: 87, endPoint y: 173, distance: 113.1
click at [87, 173] on li "Valores monetários Action Menu; sempre como primeira coluna. Status; sempre com…" at bounding box center [199, 164] width 241 height 102
copy ul "Quando o usuário passar o mouse sobre uma linha, ela deve ser destacada para in…"
click at [95, 97] on p at bounding box center [204, 101] width 234 height 8
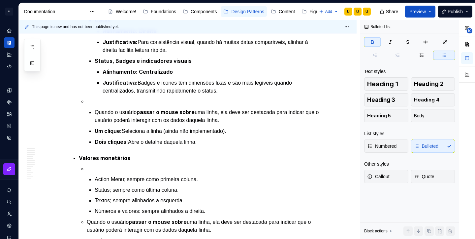
click at [95, 97] on p at bounding box center [204, 101] width 234 height 8
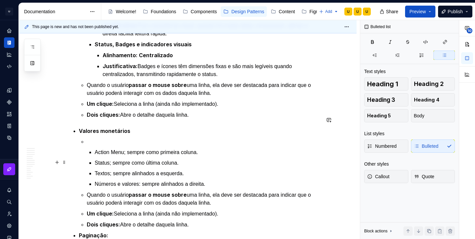
scroll to position [1468, 0]
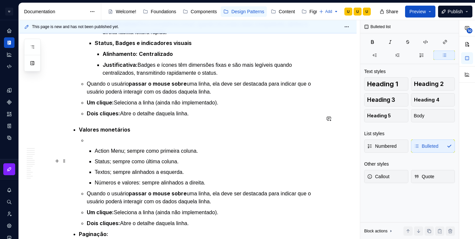
click at [135, 168] on p "Textos; sempre alinhados a esquerda." at bounding box center [208, 172] width 226 height 8
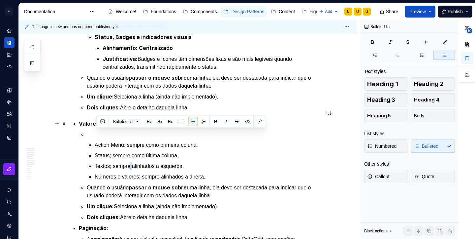
drag, startPoint x: 198, startPoint y: 212, endPoint x: 92, endPoint y: 127, distance: 135.7
click at [92, 130] on ul "Action Menu; sempre como primeira coluna. Status; sempre como última coluna. Te…" at bounding box center [204, 175] width 234 height 91
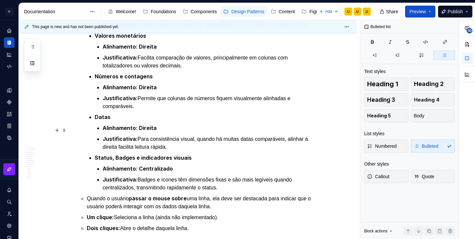
scroll to position [1379, 0]
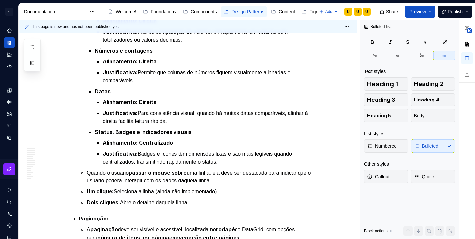
type textarea "*"
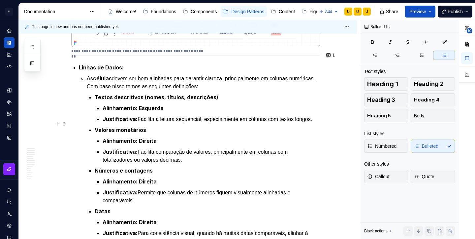
scroll to position [1257, 0]
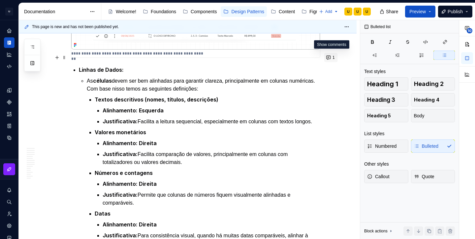
click at [332, 58] on button "1" at bounding box center [331, 57] width 14 height 9
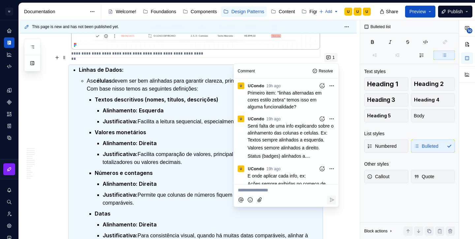
scroll to position [35, 0]
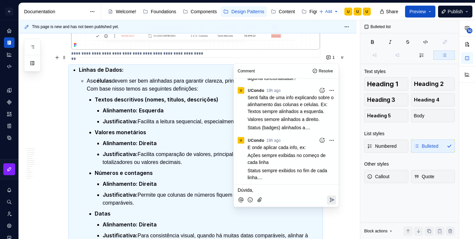
click at [205, 77] on p "As células devem ser bem alinhadas para garantir clareza, principalmente em col…" at bounding box center [204, 85] width 234 height 16
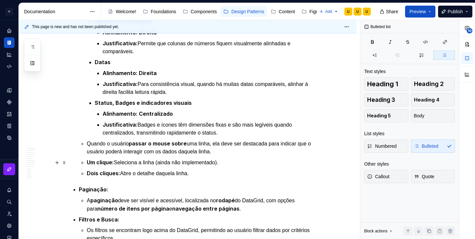
scroll to position [1409, 0]
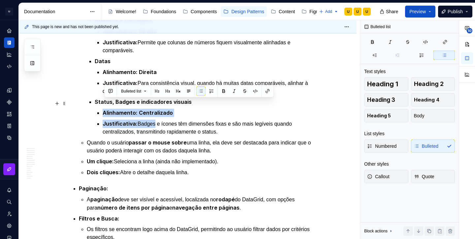
drag, startPoint x: 155, startPoint y: 115, endPoint x: 104, endPoint y: 107, distance: 52.2
click at [104, 109] on ul "Alinhamento: Centralizado Justificativa: Badges e ícones têm dimensões fixas e …" at bounding box center [212, 122] width 218 height 27
copy ul "Alinhamento: Centralizado Justificativa: Badge"
type textarea "*"
click at [161, 109] on strong "Centralizado" at bounding box center [156, 112] width 34 height 7
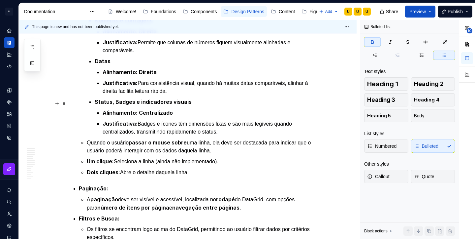
click at [161, 109] on strong "Centralizado" at bounding box center [156, 112] width 34 height 7
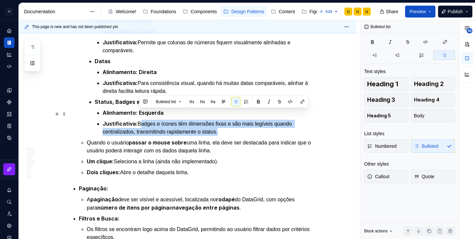
drag, startPoint x: 227, startPoint y: 121, endPoint x: 140, endPoint y: 115, distance: 86.6
click at [140, 119] on p "Justificativa: Badges e ícones têm dimensões fixas e são mais legíveis quando c…" at bounding box center [212, 127] width 218 height 16
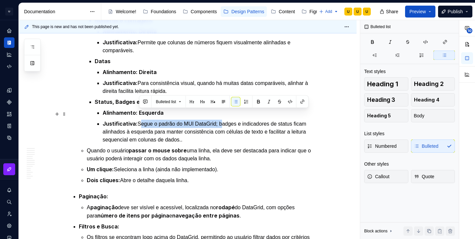
drag, startPoint x: 225, startPoint y: 113, endPoint x: 141, endPoint y: 116, distance: 84.5
click at [141, 119] on p "Justificativa: Segue o padrão do MUI DataGrid; badges e indicadores de status f…" at bounding box center [212, 131] width 218 height 24
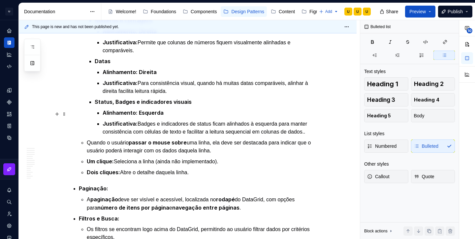
click at [318, 120] on p "Justificativa: Badges e indicadores de status ficam alinhados à esquerda para m…" at bounding box center [212, 127] width 218 height 16
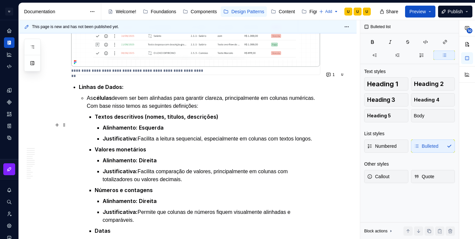
scroll to position [1233, 0]
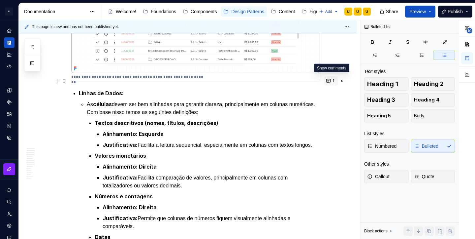
click at [335, 80] on span "1" at bounding box center [334, 80] width 2 height 5
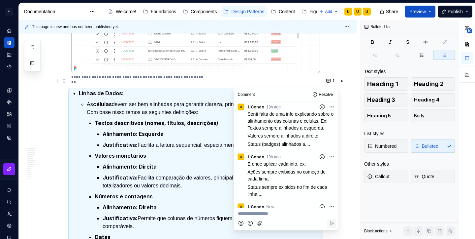
scroll to position [55, 0]
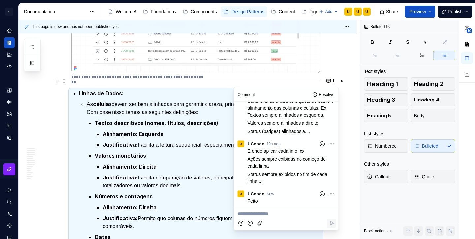
click at [178, 192] on p "Números e contagens" at bounding box center [208, 196] width 226 height 8
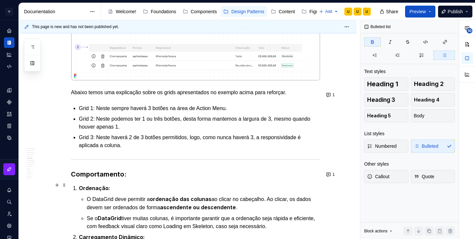
scroll to position [1794, 0]
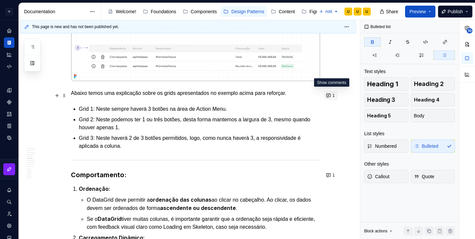
click at [331, 96] on button "1" at bounding box center [331, 95] width 14 height 9
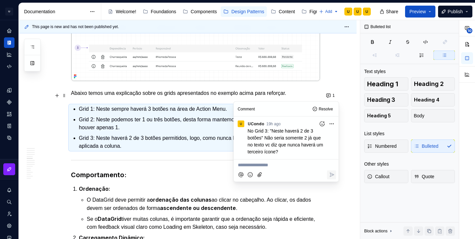
click at [173, 118] on ul "Grid 1: Neste sempre haverá 3 botões na área de Action Menu. Grid 2: Neste pode…" at bounding box center [199, 127] width 241 height 45
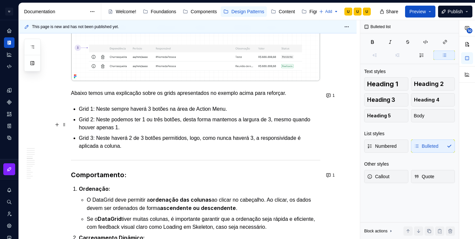
click at [153, 134] on p "Grid 3: Neste haverá 2 de 3 botões permitidos, logo, como nunca haverá 3, a res…" at bounding box center [199, 142] width 241 height 16
click at [175, 134] on p "Grid 3: Neste haverá 2 botões permitidos, logo, como nunca haverá 3, a responsi…" at bounding box center [199, 142] width 241 height 16
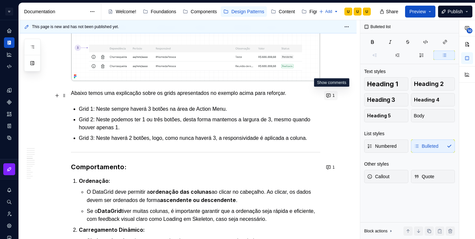
click at [334, 94] on span "1" at bounding box center [334, 95] width 2 height 5
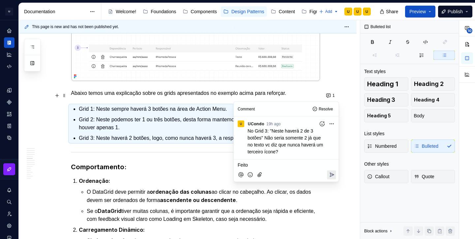
click at [330, 174] on icon "Reply" at bounding box center [331, 174] width 7 height 7
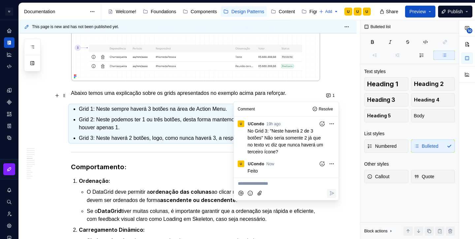
click at [125, 176] on p "Ordenação:" at bounding box center [199, 180] width 241 height 8
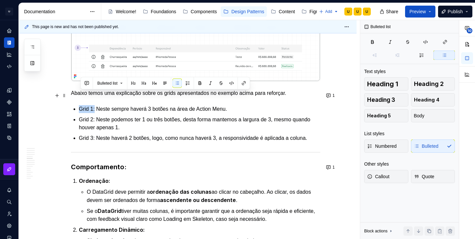
drag, startPoint x: 97, startPoint y: 96, endPoint x: 80, endPoint y: 95, distance: 16.5
click at [80, 105] on p "Grid 1: Neste sempre haverá 3 botões na área de Action Menu." at bounding box center [199, 109] width 241 height 8
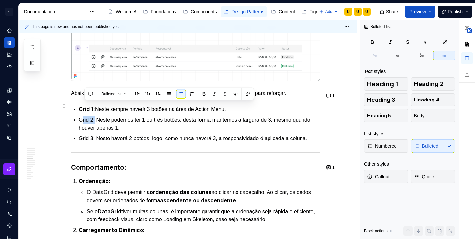
drag, startPoint x: 97, startPoint y: 106, endPoint x: 82, endPoint y: 107, distance: 15.2
click at [82, 116] on p "Grid 2: Neste podemos ter 1 ou três botões, desta forma mantemos a largura de 3…" at bounding box center [199, 124] width 241 height 16
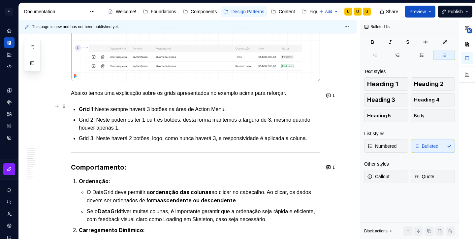
click at [82, 116] on p "Grid 2: Neste podemos ter 1 ou três botões, desta forma mantemos a largura de 3…" at bounding box center [199, 124] width 241 height 16
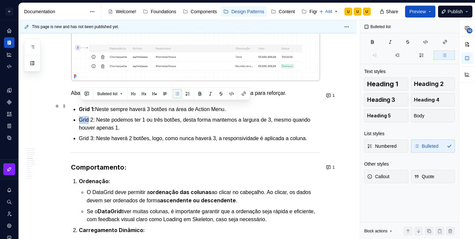
click at [82, 116] on p "Grid 2: Neste podemos ter 1 ou três botões, desta forma mantemos a largura de 3…" at bounding box center [199, 124] width 241 height 16
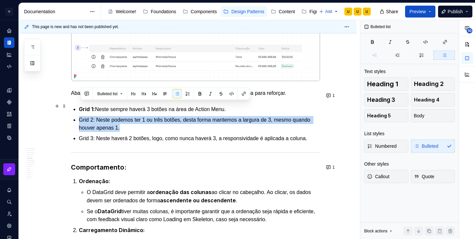
click at [88, 116] on p "Grid 2: Neste podemos ter 1 ou três botões, desta forma mantemos a largura de 3…" at bounding box center [199, 124] width 241 height 16
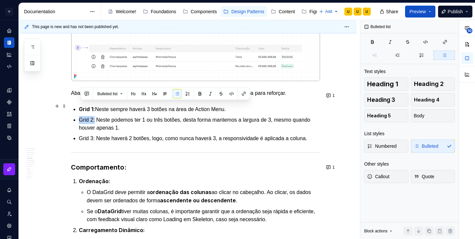
drag, startPoint x: 97, startPoint y: 106, endPoint x: 78, endPoint y: 108, distance: 19.3
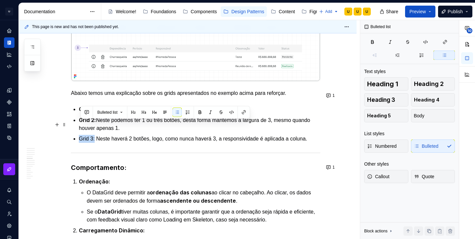
drag, startPoint x: 98, startPoint y: 124, endPoint x: 81, endPoint y: 125, distance: 16.9
click at [81, 135] on p "Grid 3: Neste haverá 2 botões, logo, como nunca haverá 3, a responsividade é ap…" at bounding box center [199, 139] width 241 height 8
click at [199, 112] on button "button" at bounding box center [199, 112] width 9 height 9
click at [202, 135] on p "Grid 3: Neste haverá 2 botões, logo, como nunca haverá 3, a responsividade é ap…" at bounding box center [199, 139] width 241 height 8
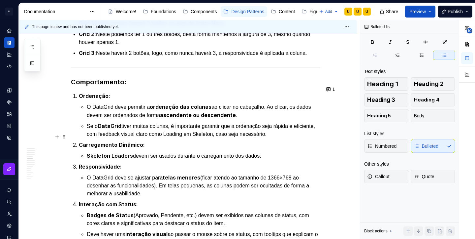
scroll to position [1882, 0]
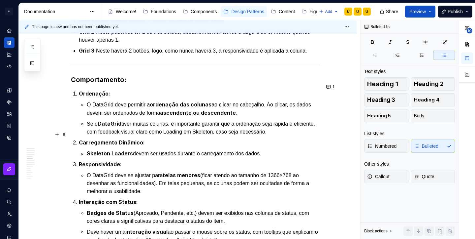
click at [202, 138] on p "Carregamento Dinâmico:" at bounding box center [199, 142] width 241 height 8
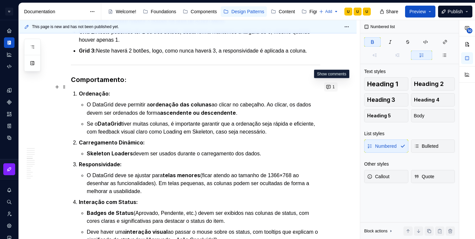
click at [331, 86] on button "1" at bounding box center [331, 86] width 14 height 9
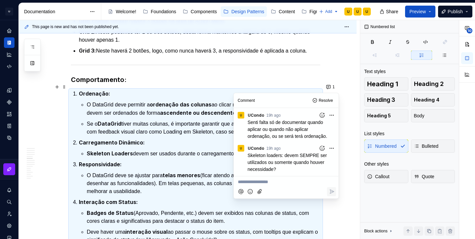
click at [190, 149] on p "Skeleton Loaders devem ser usados durante o carregamento dos dados." at bounding box center [204, 153] width 234 height 8
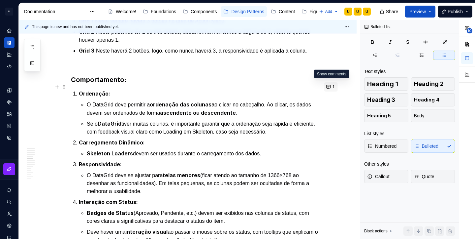
click at [330, 88] on button "1" at bounding box center [331, 86] width 14 height 9
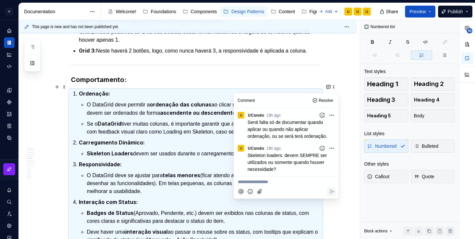
click at [190, 138] on p "Carregamento Dinâmico:" at bounding box center [199, 142] width 241 height 8
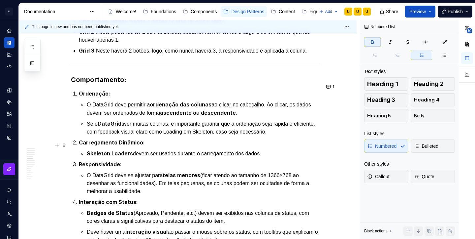
click at [153, 149] on p "Skeleton Loaders devem ser usados durante o carregamento dos dados." at bounding box center [204, 153] width 234 height 8
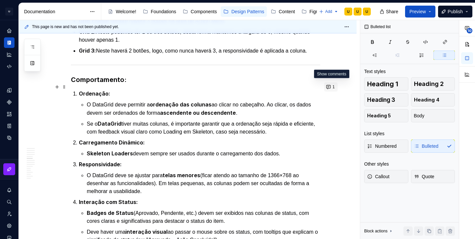
click at [332, 88] on button "1" at bounding box center [331, 86] width 14 height 9
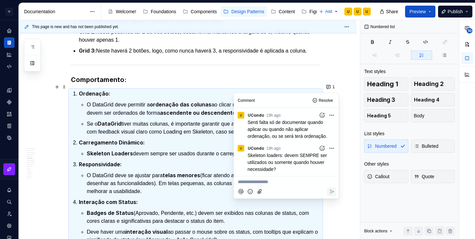
click at [189, 138] on p "Carregamento Dinâmico:" at bounding box center [199, 142] width 241 height 8
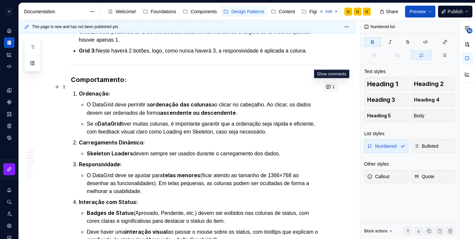
click at [333, 86] on button "1" at bounding box center [331, 86] width 14 height 9
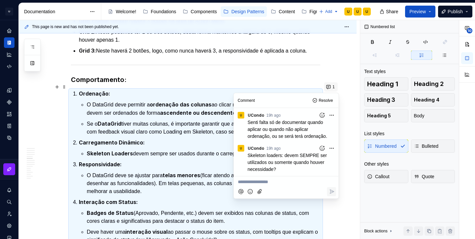
type textarea "*"
click at [196, 139] on li "Carregamento Dinâmico: Skeleton Loaders devem sempre ser usados durante o carre…" at bounding box center [199, 147] width 241 height 19
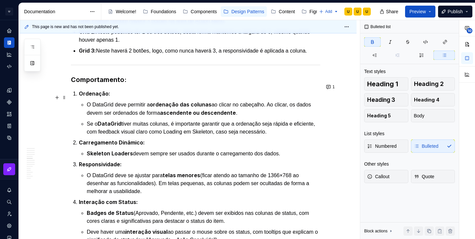
click at [264, 104] on p "O DataGrid deve permitir a ordenação das colunas ao clicar no cabeçalho. Ao cli…" at bounding box center [204, 108] width 234 height 16
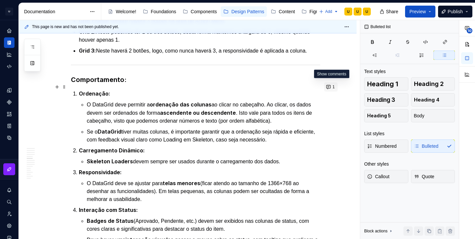
click at [331, 90] on button "1" at bounding box center [331, 86] width 14 height 9
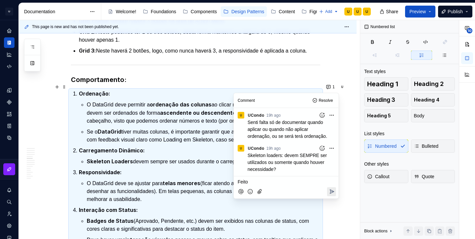
click at [331, 193] on icon "Reply" at bounding box center [332, 191] width 4 height 4
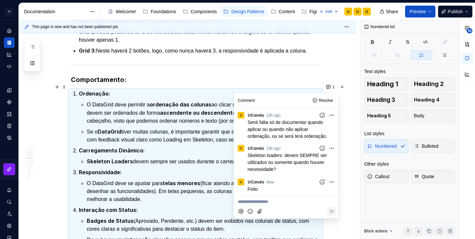
click at [178, 179] on strong "telas menores" at bounding box center [182, 182] width 38 height 7
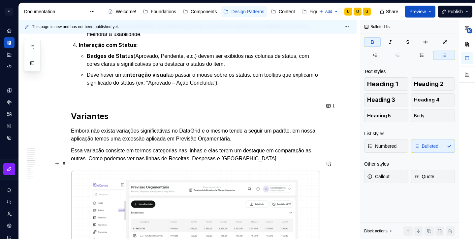
scroll to position [2047, 0]
click at [332, 106] on button "1" at bounding box center [331, 106] width 14 height 9
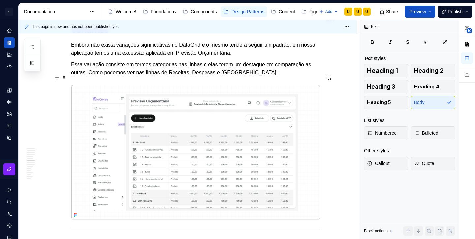
scroll to position [2125, 0]
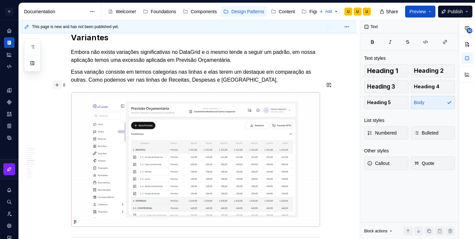
click at [58, 87] on button "button" at bounding box center [56, 84] width 9 height 9
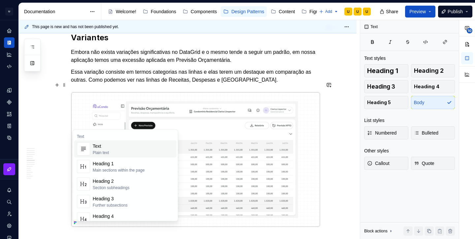
click at [93, 145] on div "Text" at bounding box center [101, 146] width 16 height 7
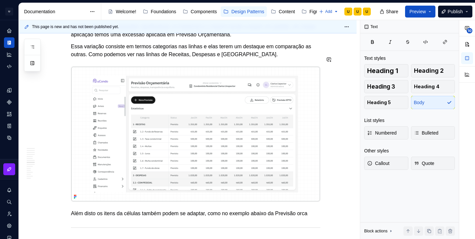
scroll to position [2159, 0]
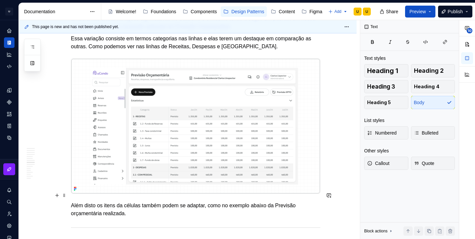
click at [142, 205] on p "Além disto os itens da células também podem se adaptar, como no exemplo abaixo …" at bounding box center [195, 209] width 249 height 16
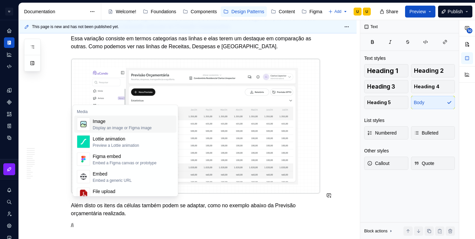
scroll to position [2171, 0]
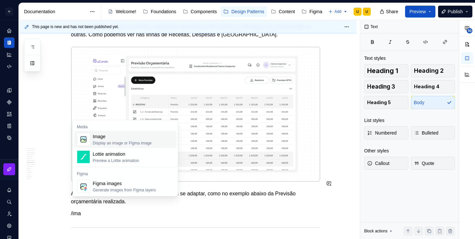
click at [142, 134] on div "Image" at bounding box center [122, 136] width 59 height 7
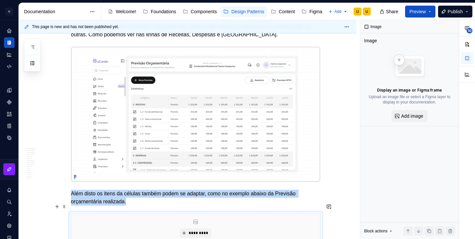
type textarea "*"
click at [202, 230] on span "*********" at bounding box center [198, 232] width 20 height 5
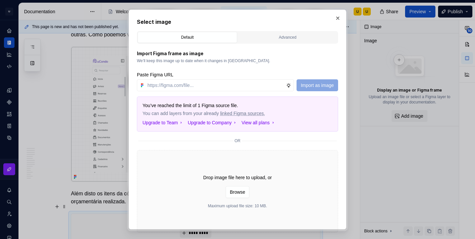
type input "[URL][DOMAIN_NAME]"
click at [315, 81] on button "Import as image" at bounding box center [318, 85] width 42 height 12
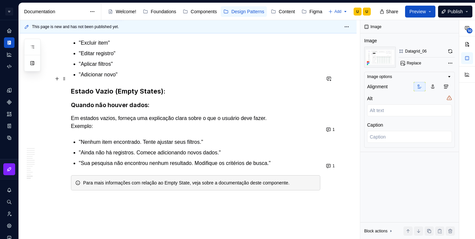
scroll to position [2921, 0]
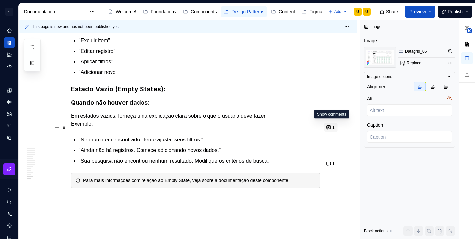
click at [332, 126] on button "1" at bounding box center [331, 126] width 14 height 9
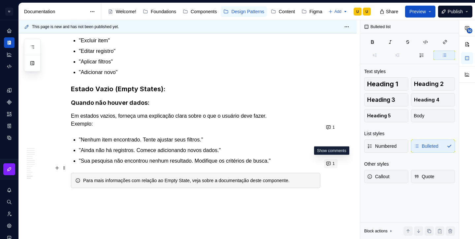
click at [331, 164] on button "1" at bounding box center [331, 163] width 14 height 9
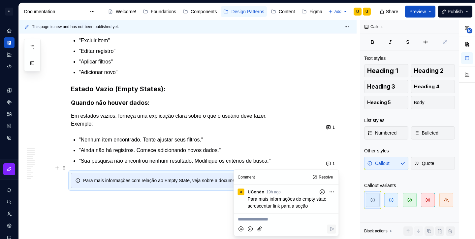
click at [275, 143] on ul ""Nenhum item encontrado. Tente ajustar seus filtros." "Ainda não há registros. …" at bounding box center [199, 150] width 241 height 29
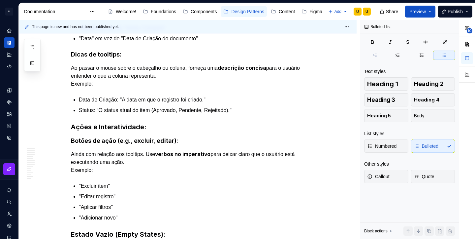
scroll to position [2936, 0]
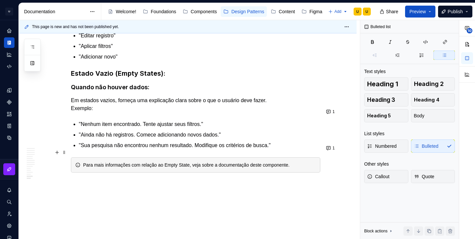
click at [238, 161] on div "Para mais informações com relação ao Empty State, veja sobre a documentação des…" at bounding box center [199, 164] width 233 height 7
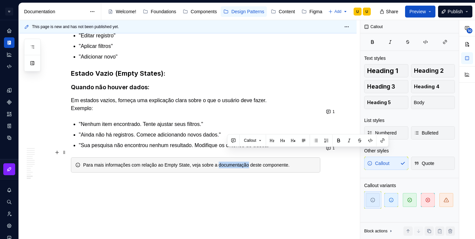
click at [238, 161] on div "Para mais informações com relação ao Empty State, veja sobre a documentação des…" at bounding box center [199, 164] width 233 height 7
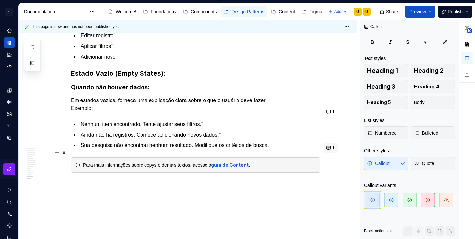
click at [330, 148] on button "1" at bounding box center [331, 147] width 14 height 9
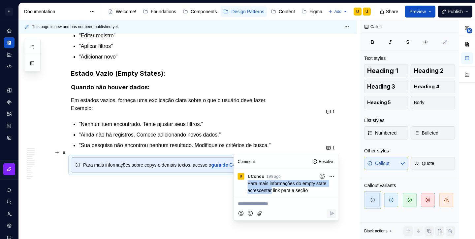
drag, startPoint x: 248, startPoint y: 181, endPoint x: 286, endPoint y: 187, distance: 38.0
click at [286, 187] on span "Para mais informações do empty state acrescentar link para a seção" at bounding box center [288, 186] width 80 height 12
copy span "Para mais informações do empty state acrescentar"
click at [186, 161] on div "Para mais informações sobre copys e demais textos, acesse o guia de Content ." at bounding box center [199, 164] width 233 height 7
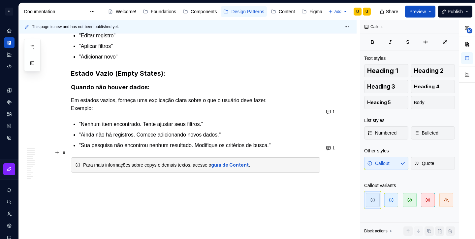
click at [186, 161] on div "Para mais informações sobre copys e demais textos, acesse o guia de Content ." at bounding box center [199, 164] width 233 height 7
click at [143, 161] on div "Para mais informações do empty state acrescentar" at bounding box center [199, 164] width 233 height 7
click at [181, 161] on div "Para mais informações do Empty State acrescentar" at bounding box center [199, 164] width 233 height 7
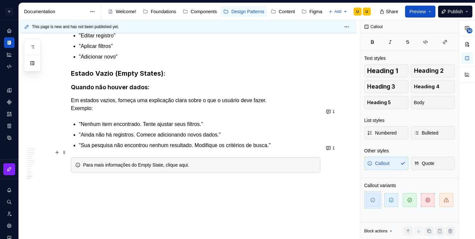
click at [183, 161] on div "Para mais informações do Empty State, clique aqui." at bounding box center [199, 164] width 233 height 7
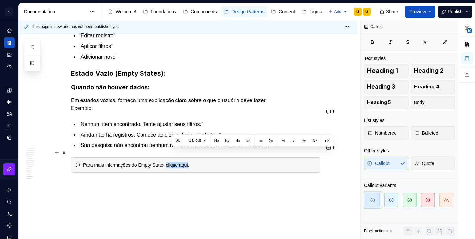
drag, startPoint x: 196, startPoint y: 153, endPoint x: 172, endPoint y: 153, distance: 23.4
click at [172, 161] on div "Para mais informações do Empty State, clique aqui." at bounding box center [199, 164] width 233 height 7
click at [173, 161] on div "Para mais informações do Empty State, clique aqui." at bounding box center [199, 164] width 233 height 7
drag, startPoint x: 173, startPoint y: 153, endPoint x: 195, endPoint y: 152, distance: 22.5
click at [195, 161] on div "Para mais informações do Empty State, clique aqui." at bounding box center [199, 164] width 233 height 7
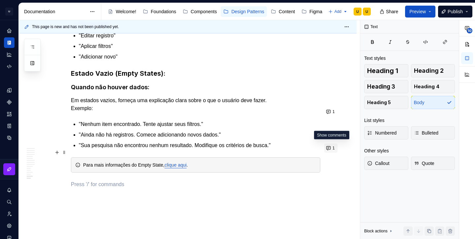
click at [331, 150] on button "1" at bounding box center [331, 147] width 14 height 9
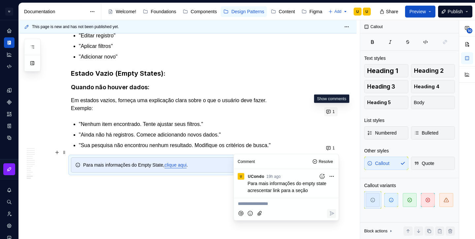
click at [333, 116] on button "1" at bounding box center [331, 111] width 14 height 9
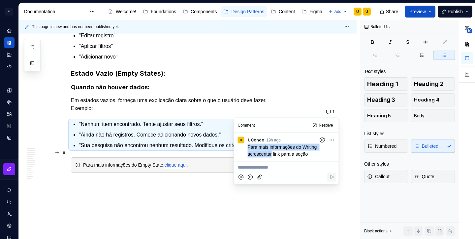
drag, startPoint x: 273, startPoint y: 154, endPoint x: 239, endPoint y: 148, distance: 35.4
click at [239, 148] on div "Para mais informações do Writing acrescentar link para a seção" at bounding box center [287, 150] width 100 height 14
copy span "Para mais informações do Writing acrescentar"
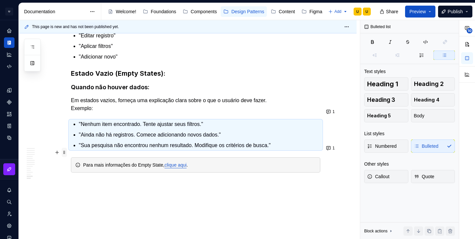
click at [65, 152] on span at bounding box center [64, 151] width 5 height 9
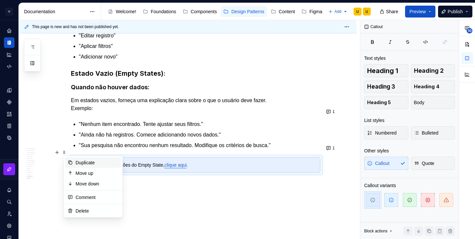
click at [83, 164] on div "Duplicate" at bounding box center [97, 162] width 43 height 7
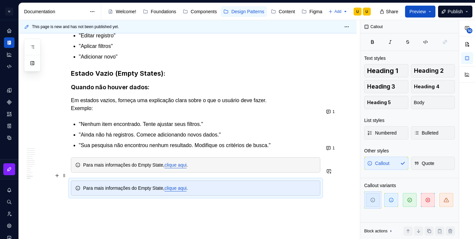
click at [141, 184] on div "Para mais informações do Empty State, clique aqui ." at bounding box center [199, 187] width 233 height 7
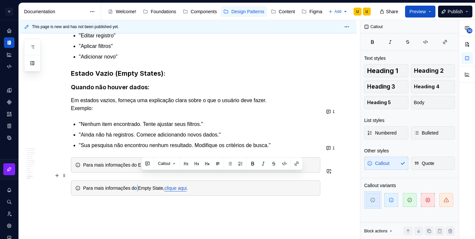
click at [141, 184] on div "Para mais informações do Empty State, clique aqui ." at bounding box center [199, 187] width 233 height 7
drag, startPoint x: 159, startPoint y: 175, endPoint x: 188, endPoint y: 176, distance: 28.7
click at [188, 184] on div "Para mais informações do Writing acrescentar" at bounding box center [199, 187] width 233 height 7
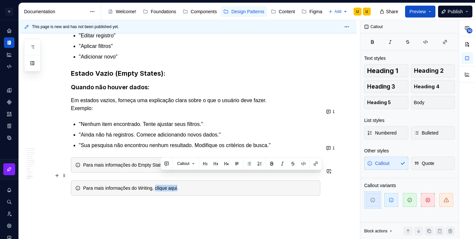
drag, startPoint x: 183, startPoint y: 176, endPoint x: 161, endPoint y: 176, distance: 22.8
click at [161, 184] on div "Para mais informações do Writing, clique aqui." at bounding box center [199, 187] width 233 height 7
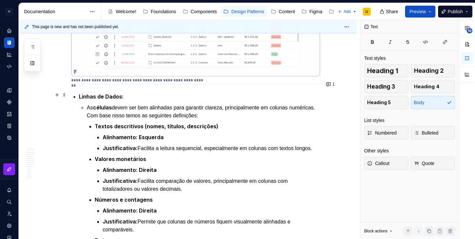
scroll to position [1228, 0]
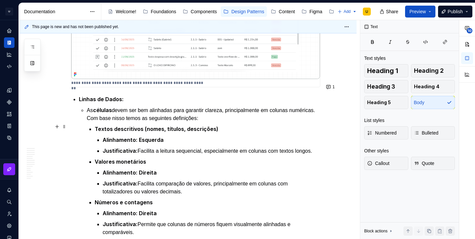
click at [155, 136] on strong "Esquerda" at bounding box center [151, 139] width 25 height 7
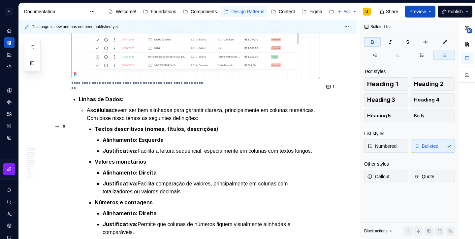
click at [155, 136] on strong "Esquerda" at bounding box center [151, 139] width 25 height 7
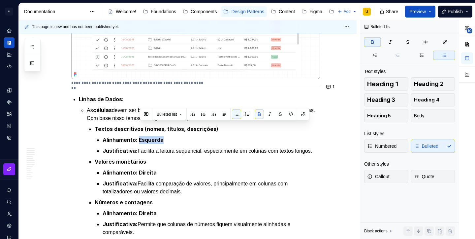
click at [259, 114] on button "button" at bounding box center [259, 114] width 9 height 9
click at [186, 136] on ul "Alinhamento: Esquerda Justificativa: Facilita a leitura sequencial, especialmen…" at bounding box center [212, 145] width 218 height 19
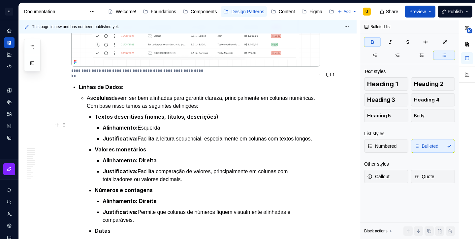
scroll to position [1241, 0]
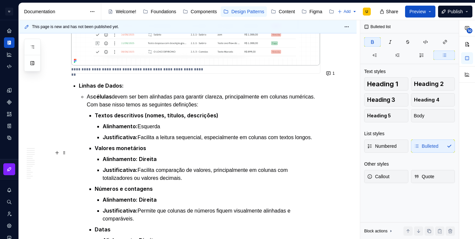
click at [153, 155] on strong "Direita" at bounding box center [148, 158] width 18 height 7
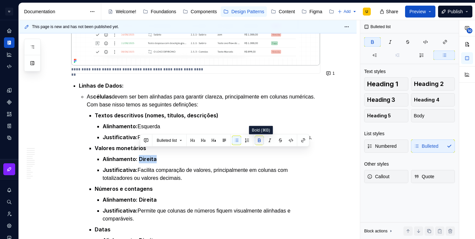
click at [260, 142] on button "button" at bounding box center [259, 140] width 9 height 9
click at [184, 176] on ul "Textos descritivos (nomes, títulos, descrições) Alinhamento: Esquerda Justifica…" at bounding box center [208, 207] width 226 height 192
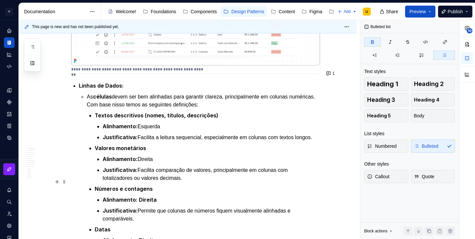
scroll to position [1260, 0]
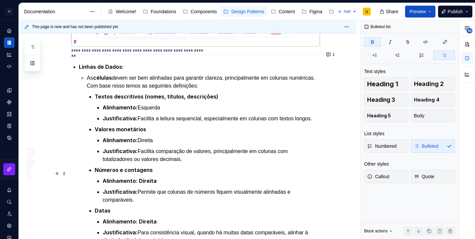
click at [150, 177] on strong "Direita" at bounding box center [148, 180] width 18 height 7
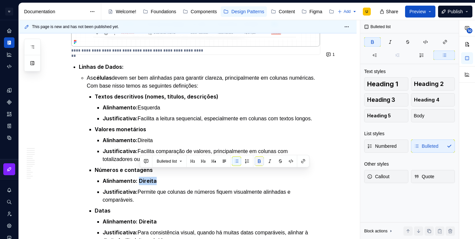
click at [262, 161] on button "button" at bounding box center [259, 160] width 9 height 9
click at [217, 187] on p "Justificativa: Permite que colunas de números fiquem visualmente alinhadas e co…" at bounding box center [212, 195] width 218 height 16
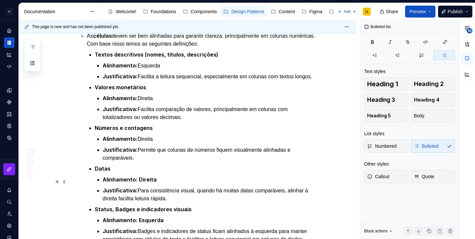
scroll to position [1303, 0]
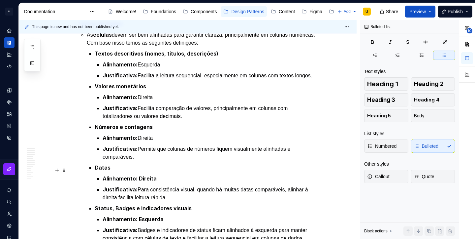
click at [152, 175] on strong "Direita" at bounding box center [148, 178] width 18 height 7
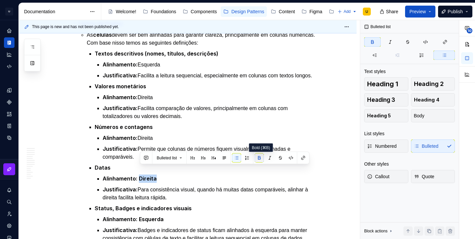
click at [260, 159] on button "button" at bounding box center [259, 157] width 9 height 9
click at [237, 185] on p "Justificativa: Para consistência visual, quando há muitas datas comparáveis, al…" at bounding box center [212, 193] width 218 height 16
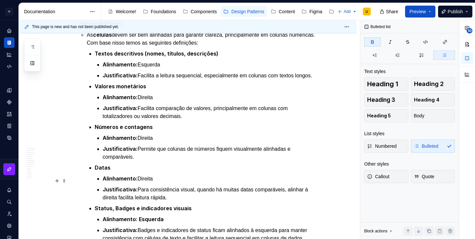
scroll to position [1325, 0]
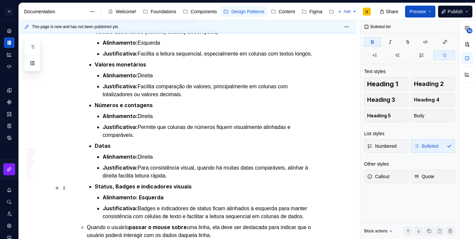
click at [154, 194] on strong "Esquerda" at bounding box center [151, 197] width 25 height 7
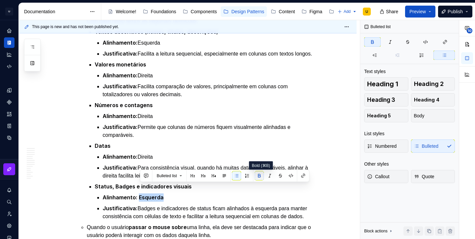
click at [260, 174] on button "button" at bounding box center [259, 175] width 9 height 9
click at [244, 204] on p "Justificativa: Badges e indicadores de status ficam alinhados à esquerda para m…" at bounding box center [212, 212] width 218 height 16
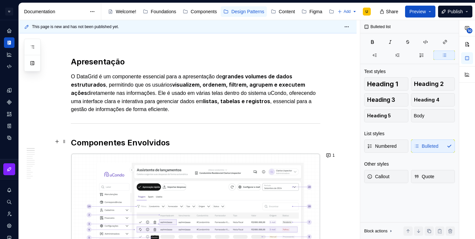
scroll to position [0, 0]
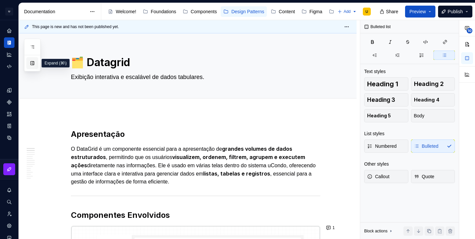
click at [31, 62] on button "button" at bounding box center [32, 63] width 12 height 12
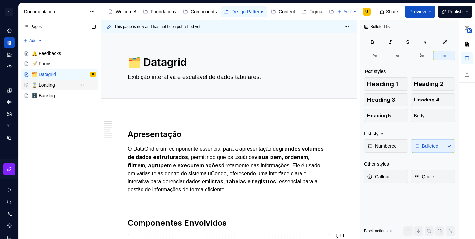
click at [41, 84] on div "⏳ Loading" at bounding box center [43, 84] width 23 height 7
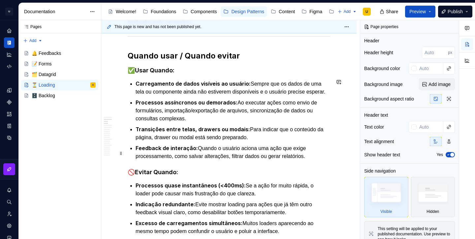
scroll to position [176, 0]
type textarea "*"
